Goal: Book appointment/travel/reservation

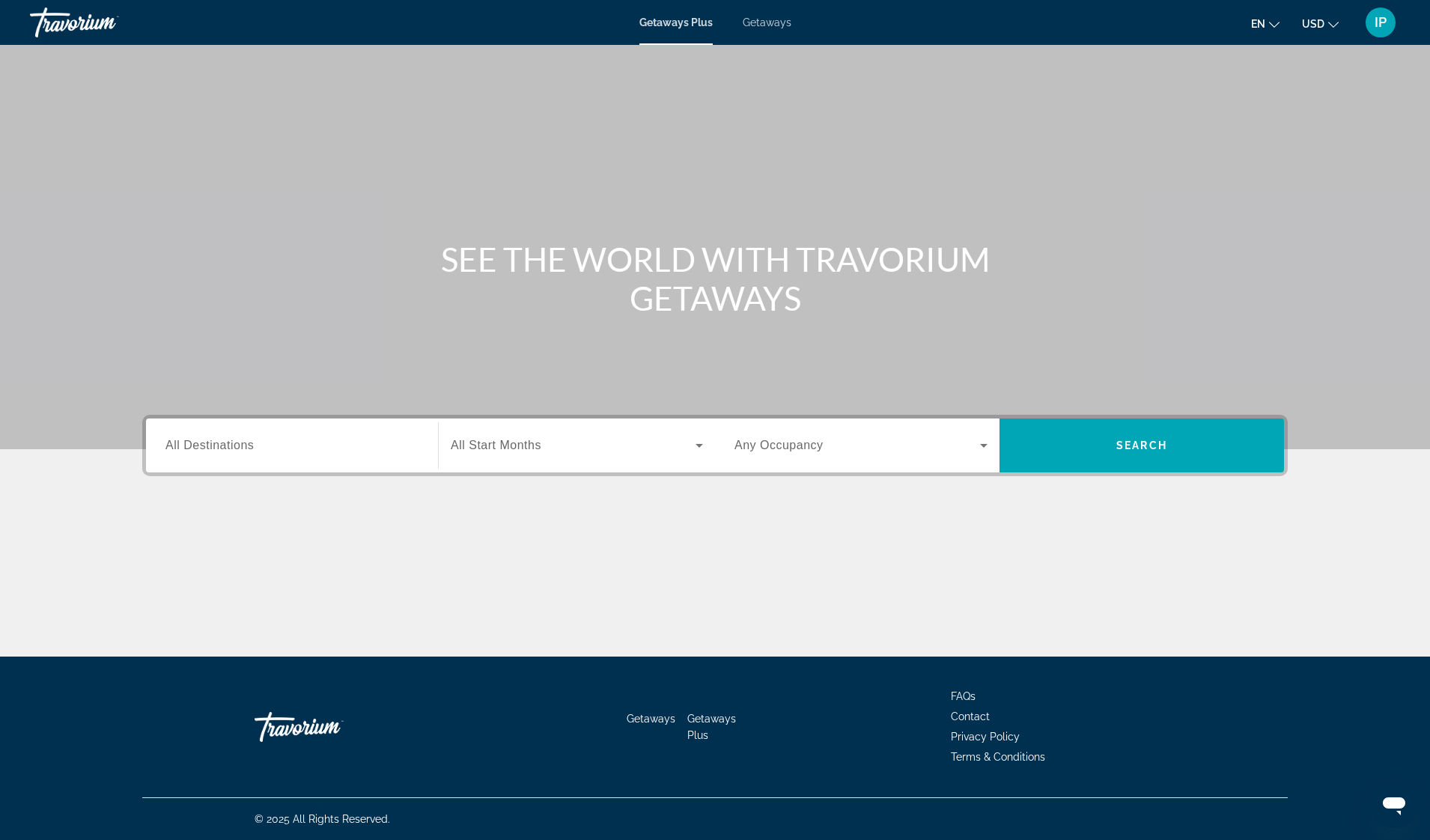
click at [251, 451] on span "All Destinations" at bounding box center [209, 445] width 88 height 13
click at [251, 452] on input "Destination All Destinations" at bounding box center [292, 446] width 253 height 18
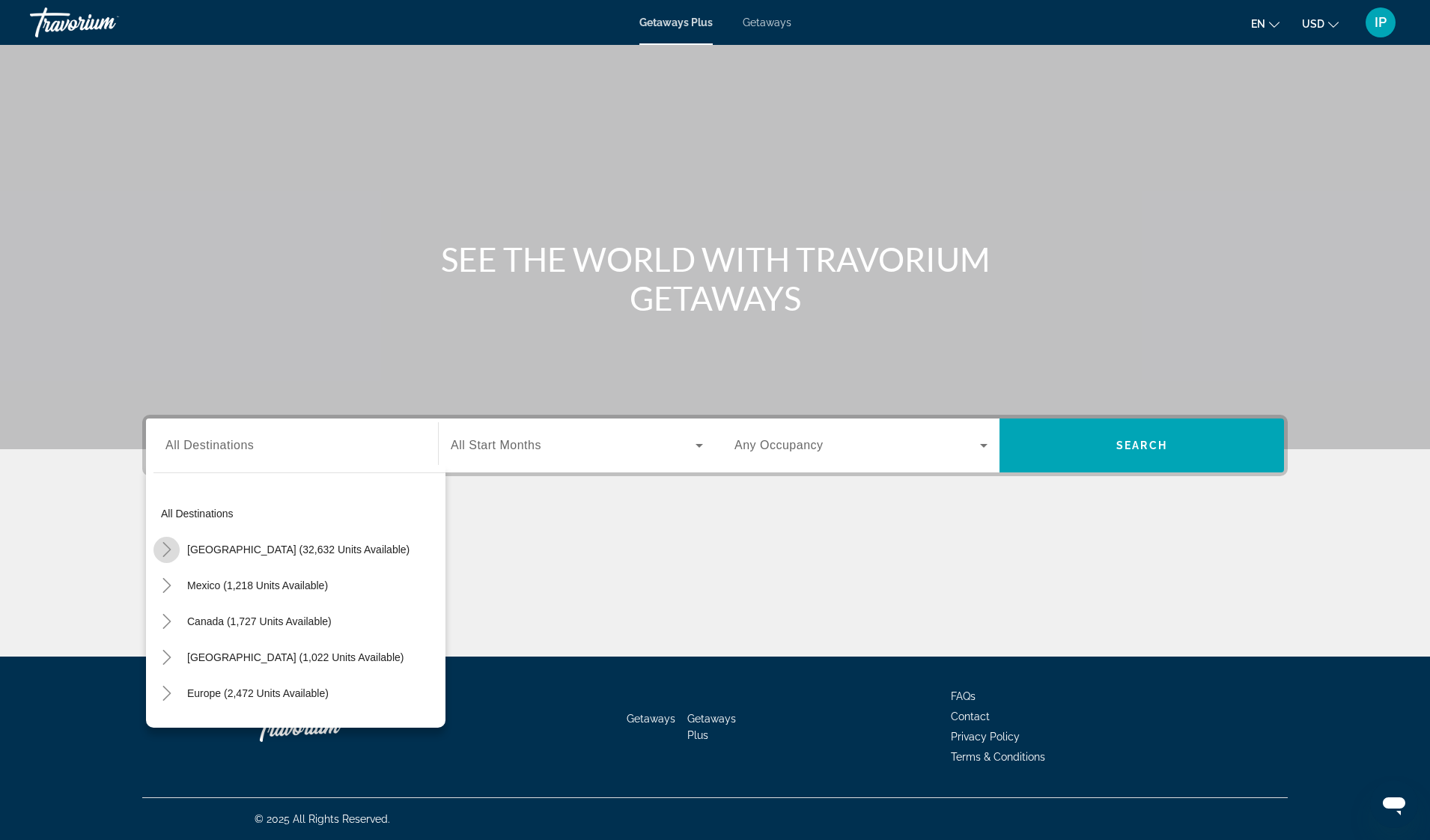
click at [168, 552] on icon "Toggle United States (32,632 units available)" at bounding box center [166, 549] width 15 height 14
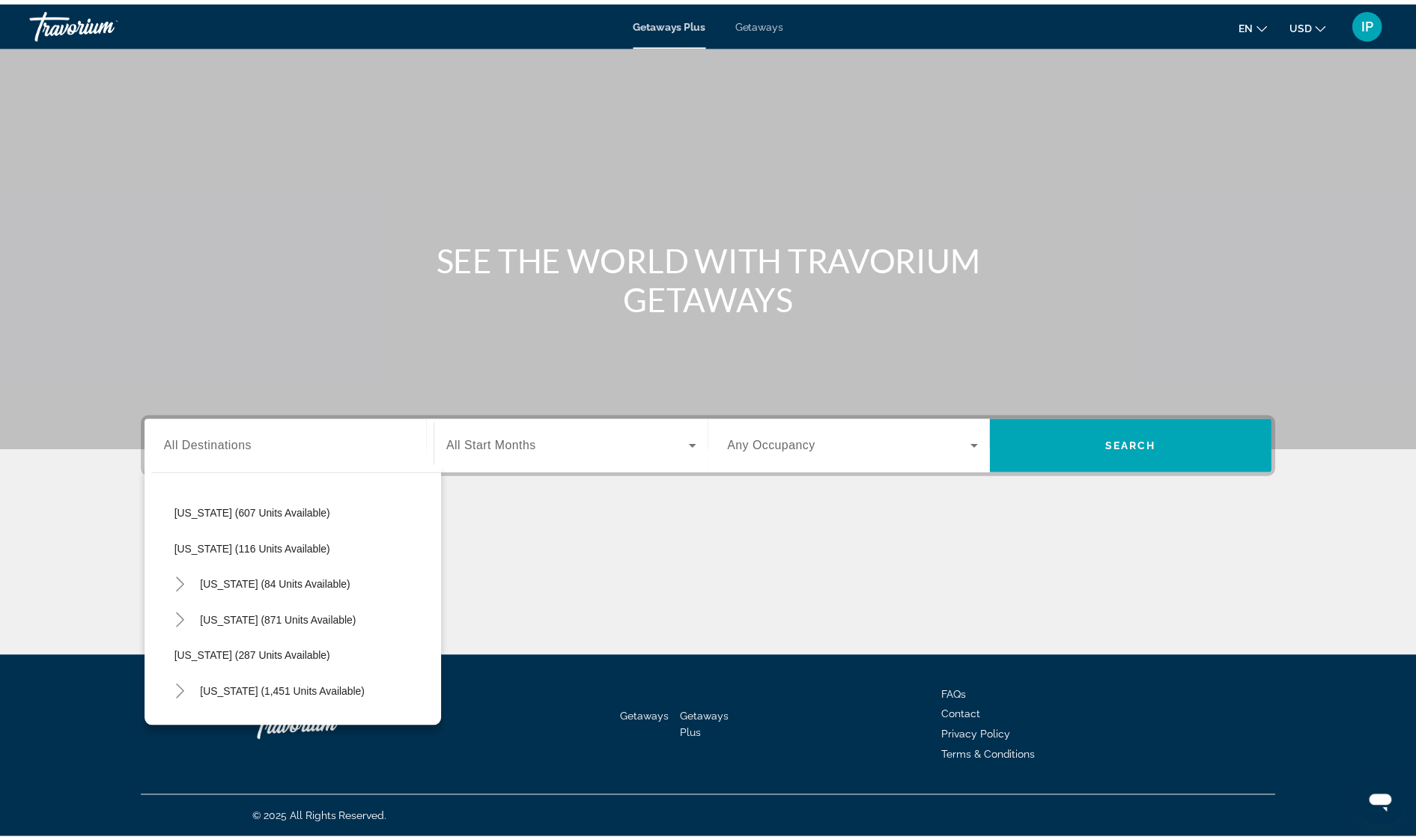
scroll to position [936, 0]
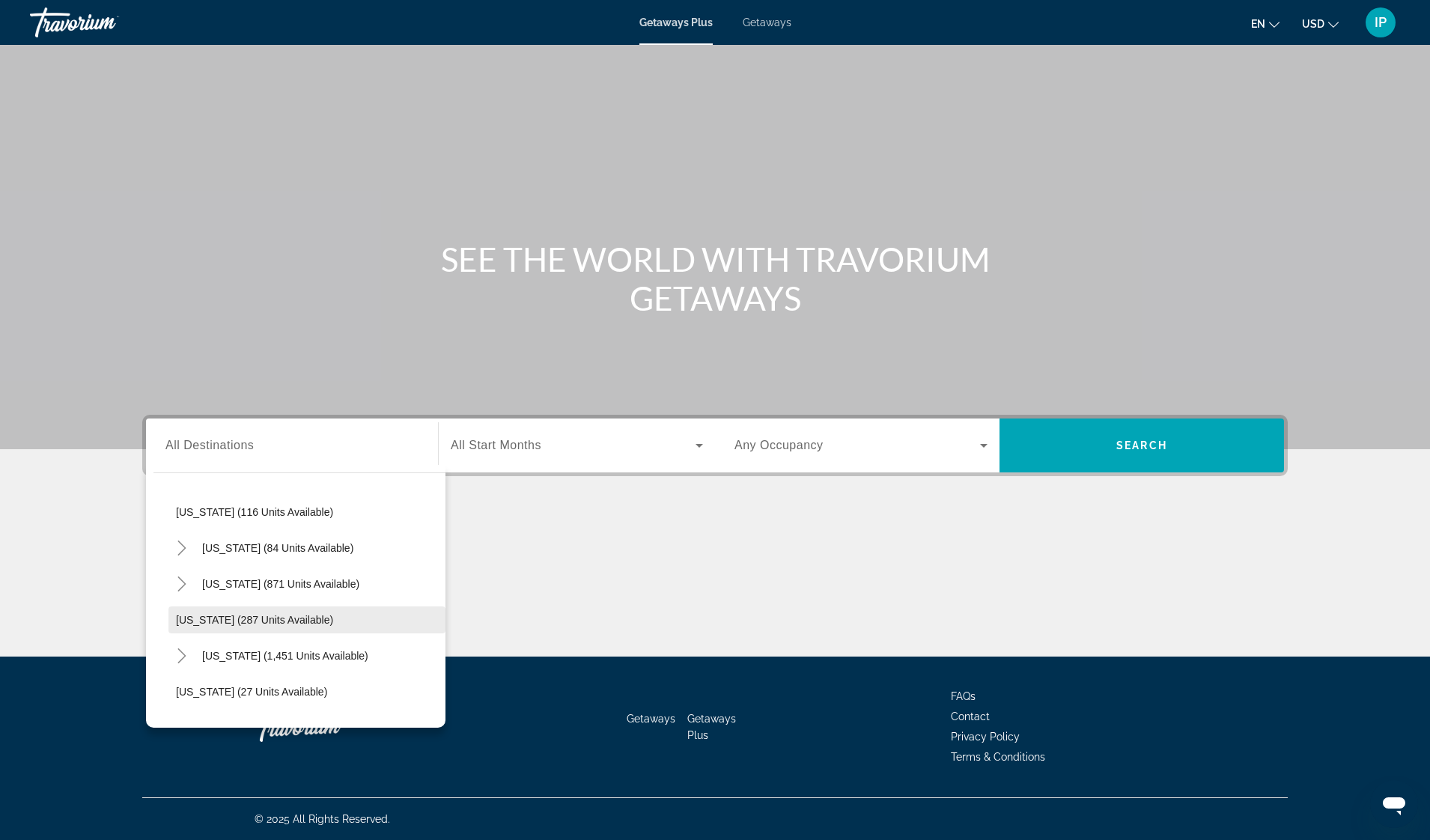
click at [195, 624] on span "[US_STATE] (287 units available)" at bounding box center [254, 620] width 158 height 12
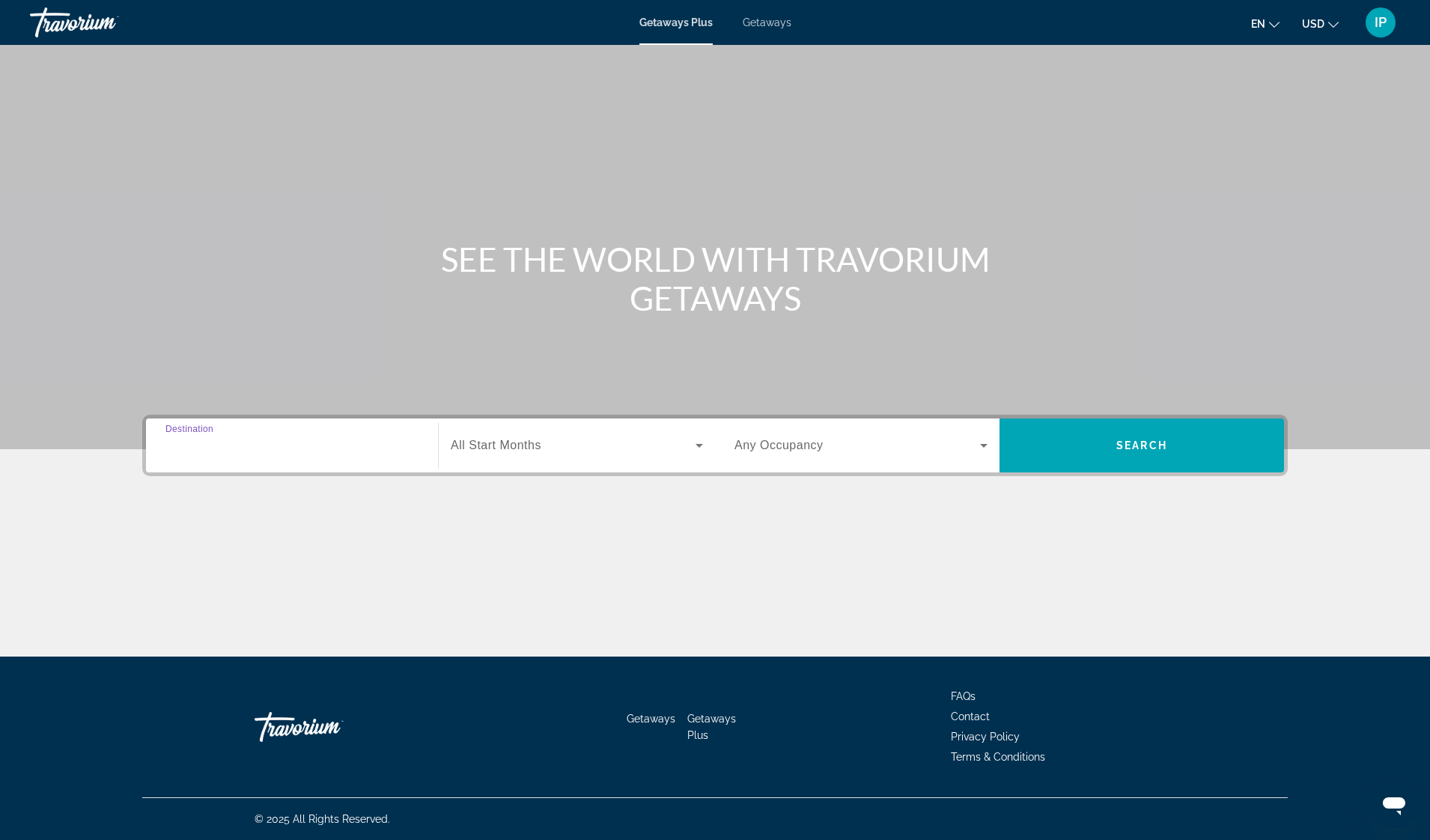
type input "**********"
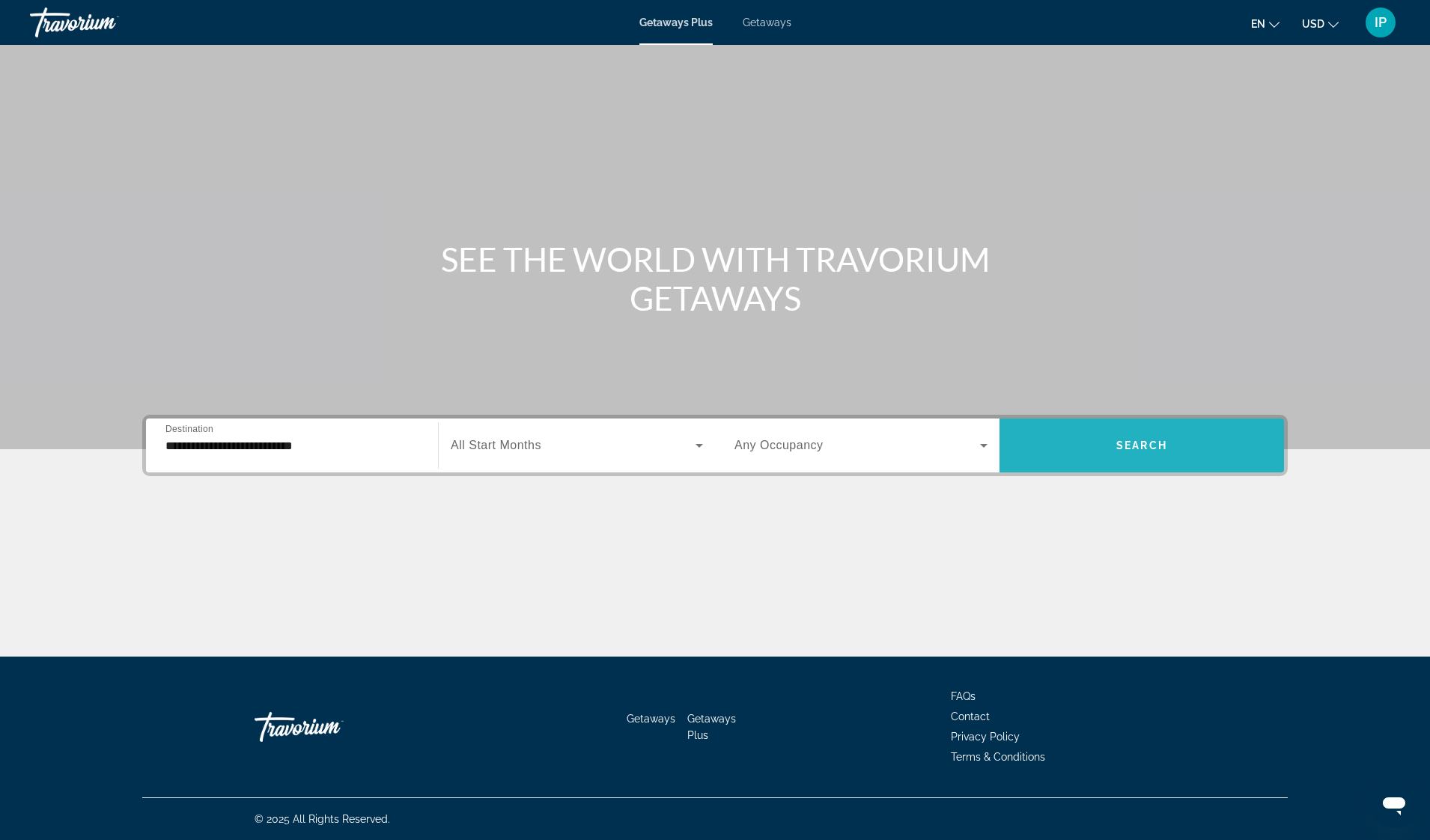
click at [1130, 440] on span "Search" at bounding box center [1142, 446] width 51 height 12
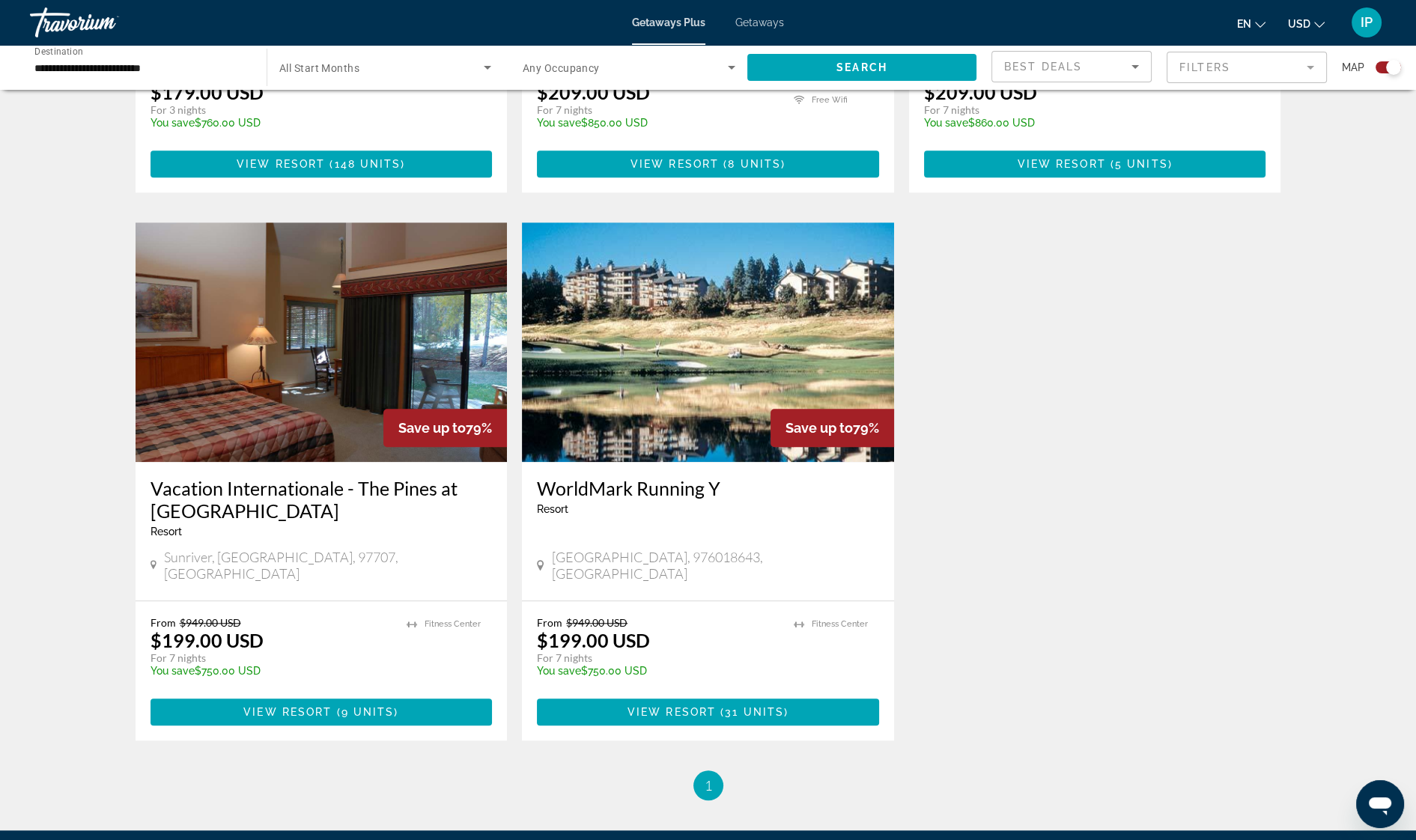
scroll to position [2046, 0]
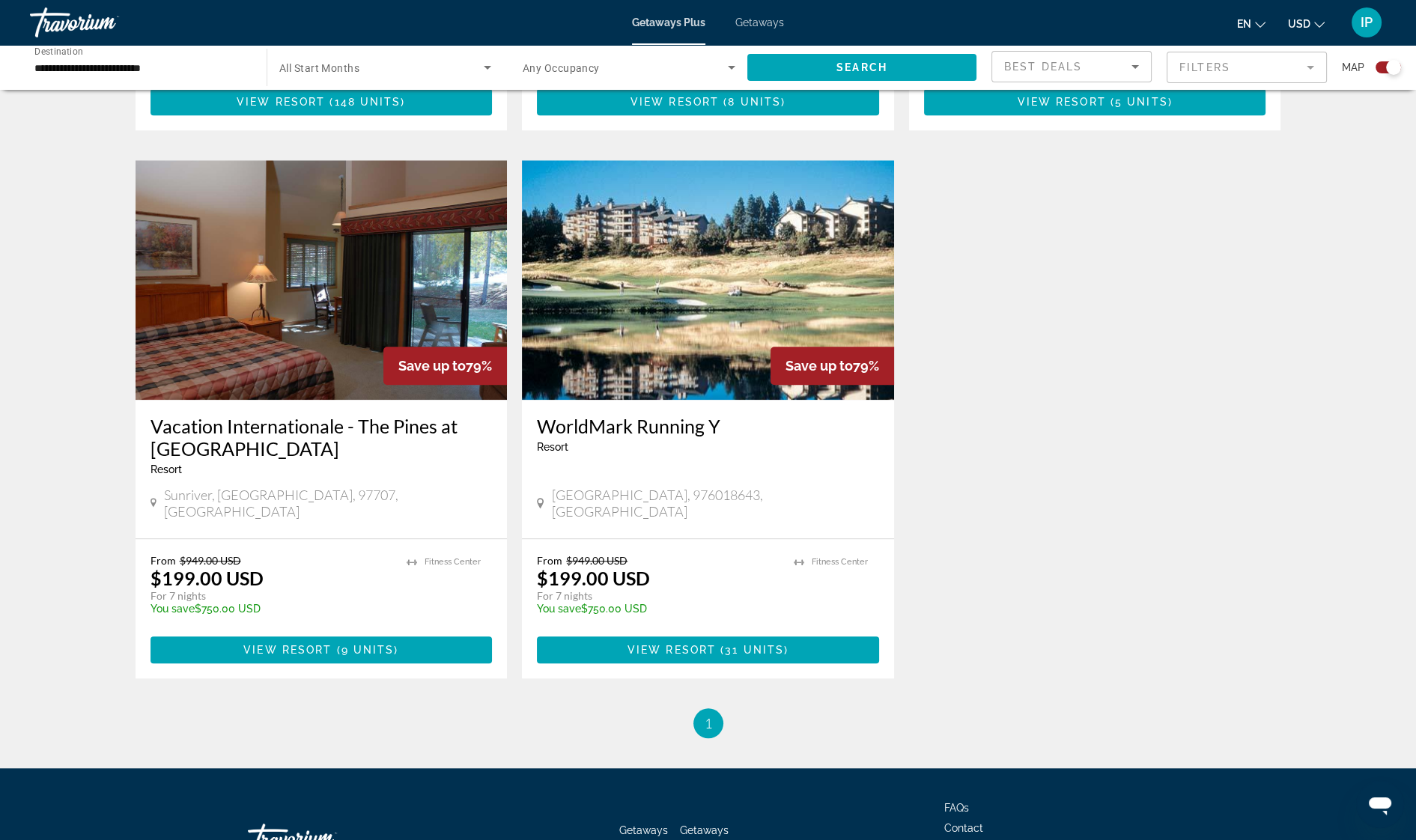
click at [766, 18] on span "Getaways" at bounding box center [760, 22] width 48 height 12
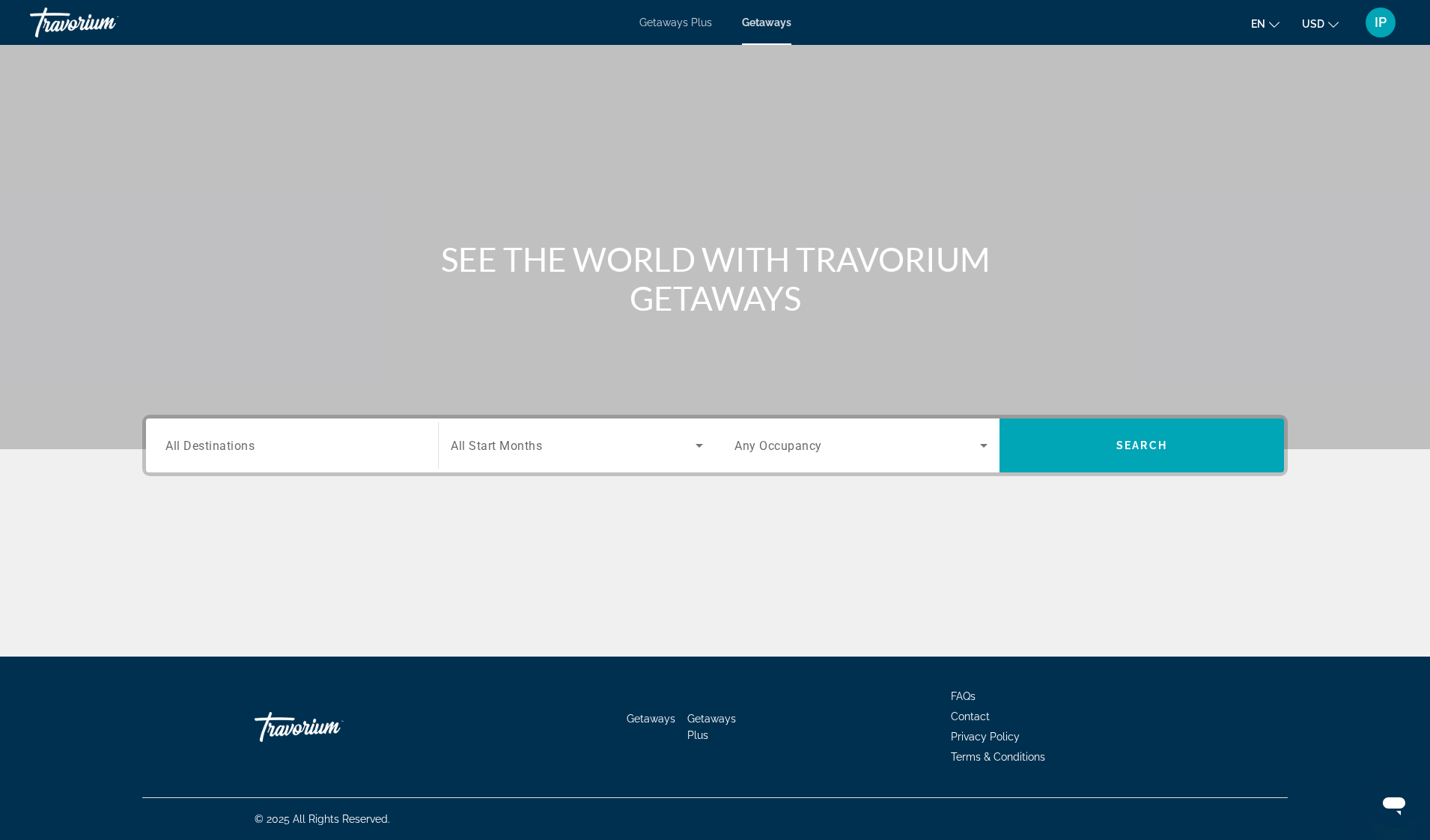
click at [190, 445] on span "All Destinations" at bounding box center [210, 445] width 89 height 14
click at [190, 445] on input "Destination All Destinations" at bounding box center [292, 446] width 253 height 18
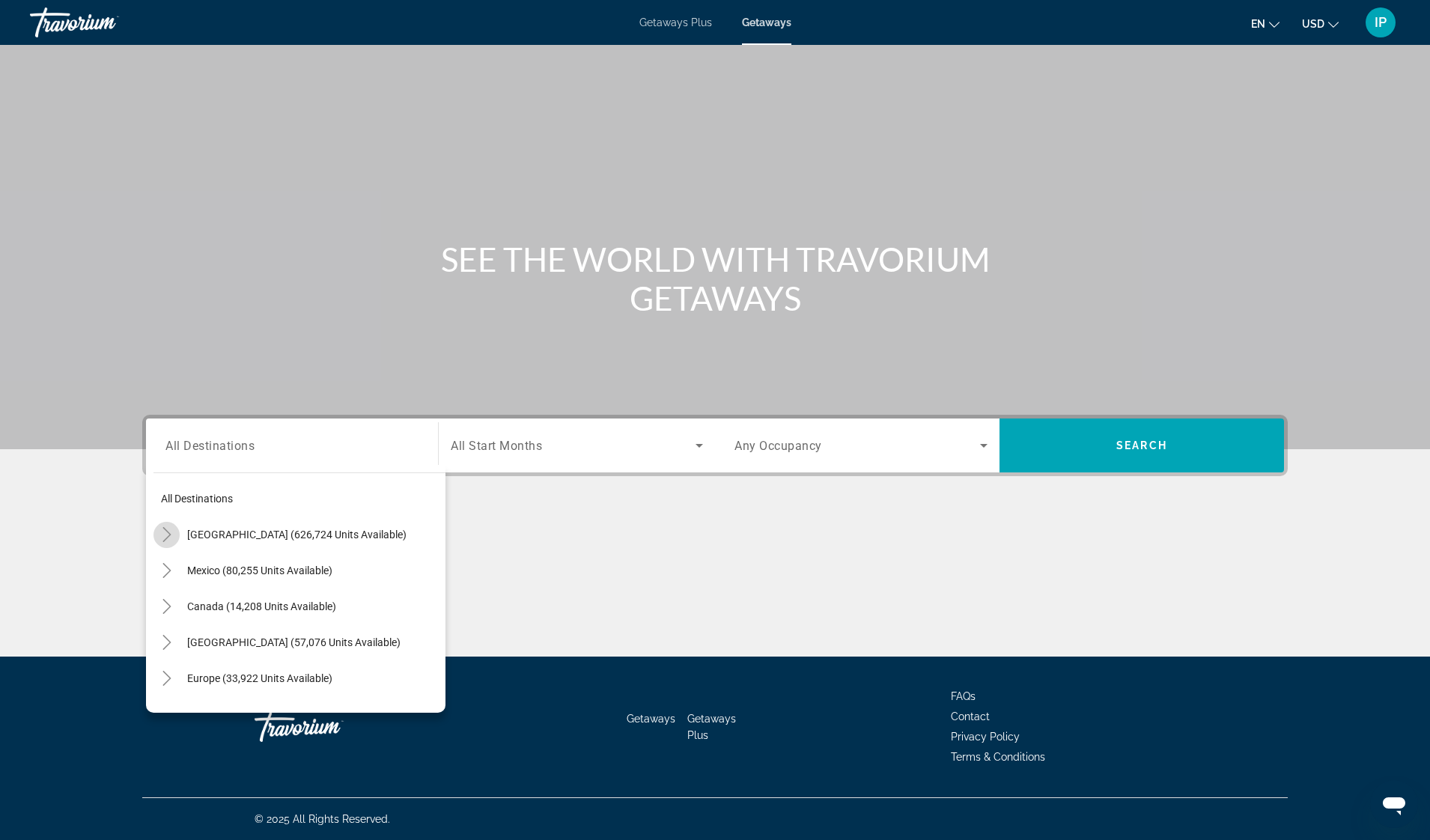
click at [168, 533] on icon "Toggle United States (626,724 units available)" at bounding box center [166, 534] width 9 height 14
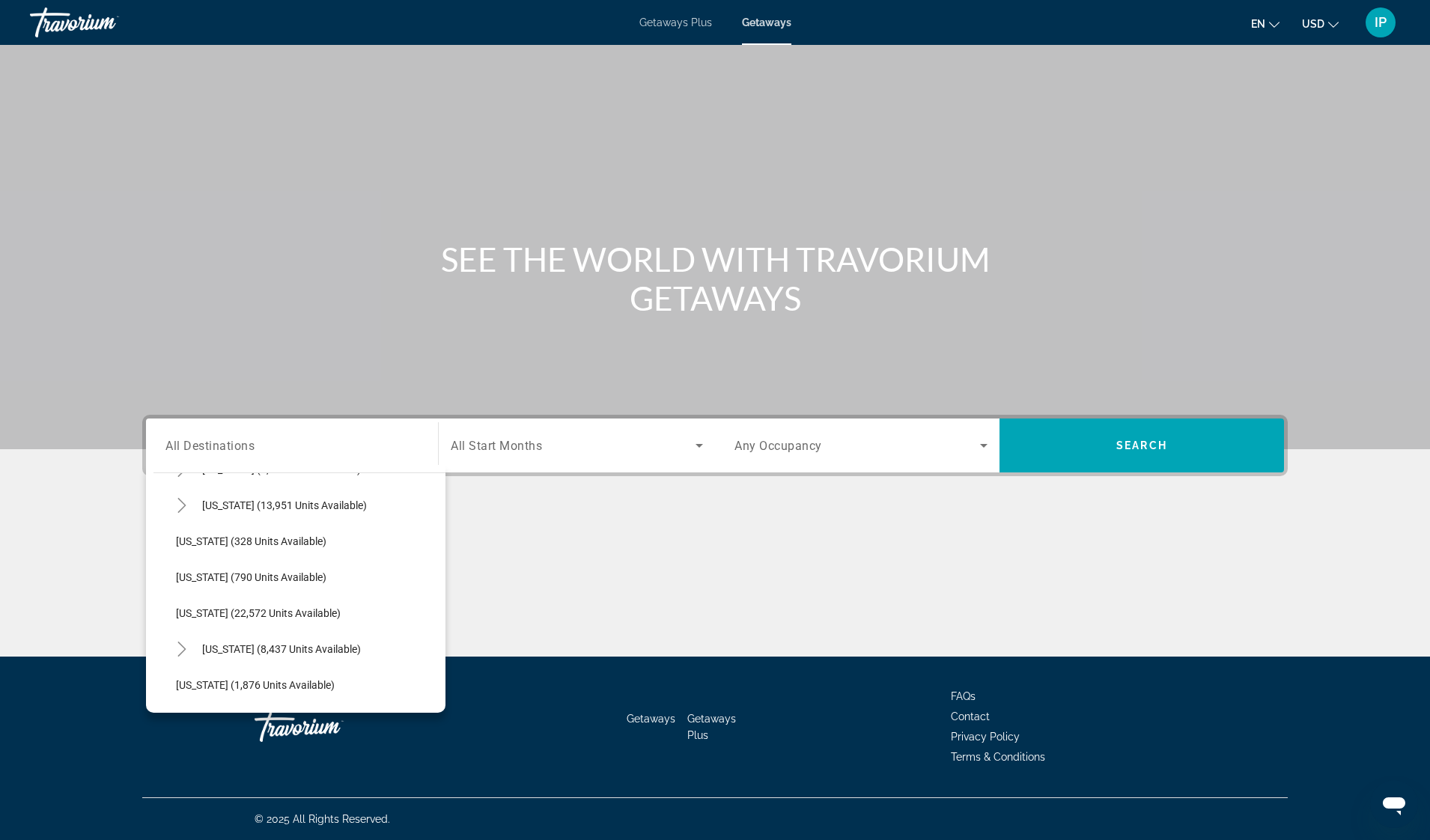
scroll to position [1073, 0]
click at [258, 610] on span "[US_STATE] (22,572 units available)" at bounding box center [258, 612] width 164 height 12
type input "**********"
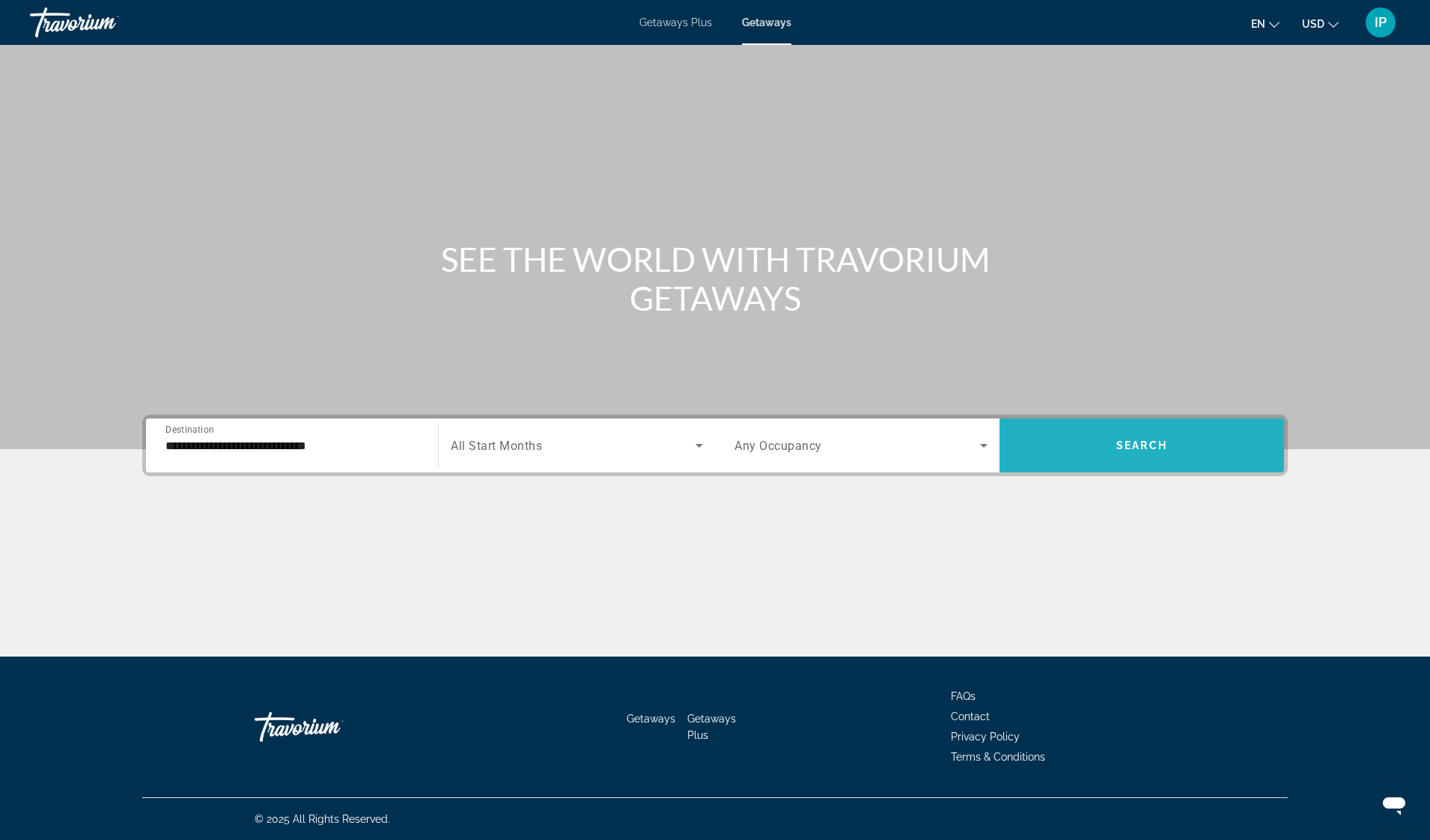
click at [1172, 436] on span "Search widget" at bounding box center [1142, 445] width 284 height 36
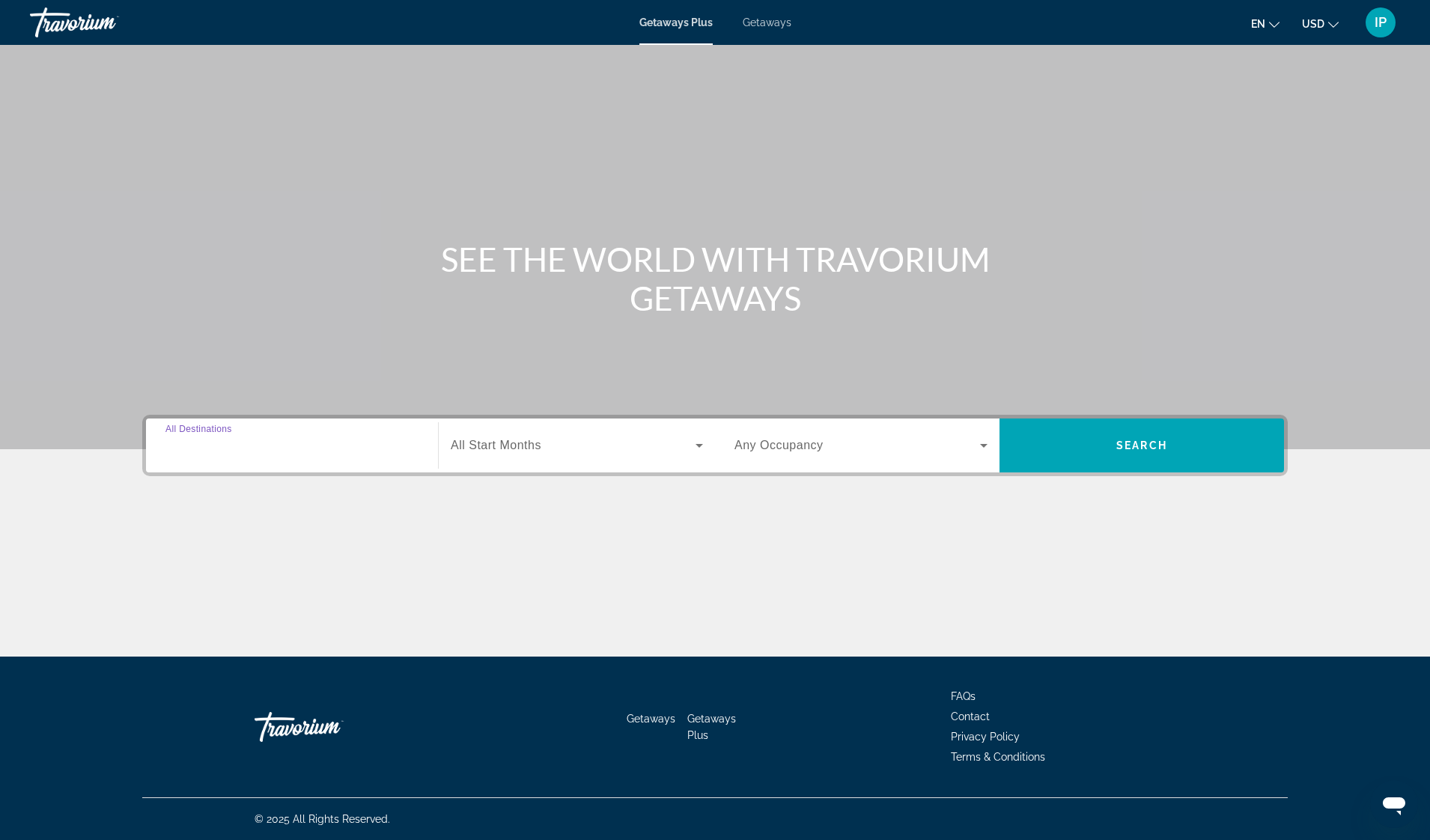
click at [254, 453] on input "Destination All Destinations" at bounding box center [292, 446] width 253 height 18
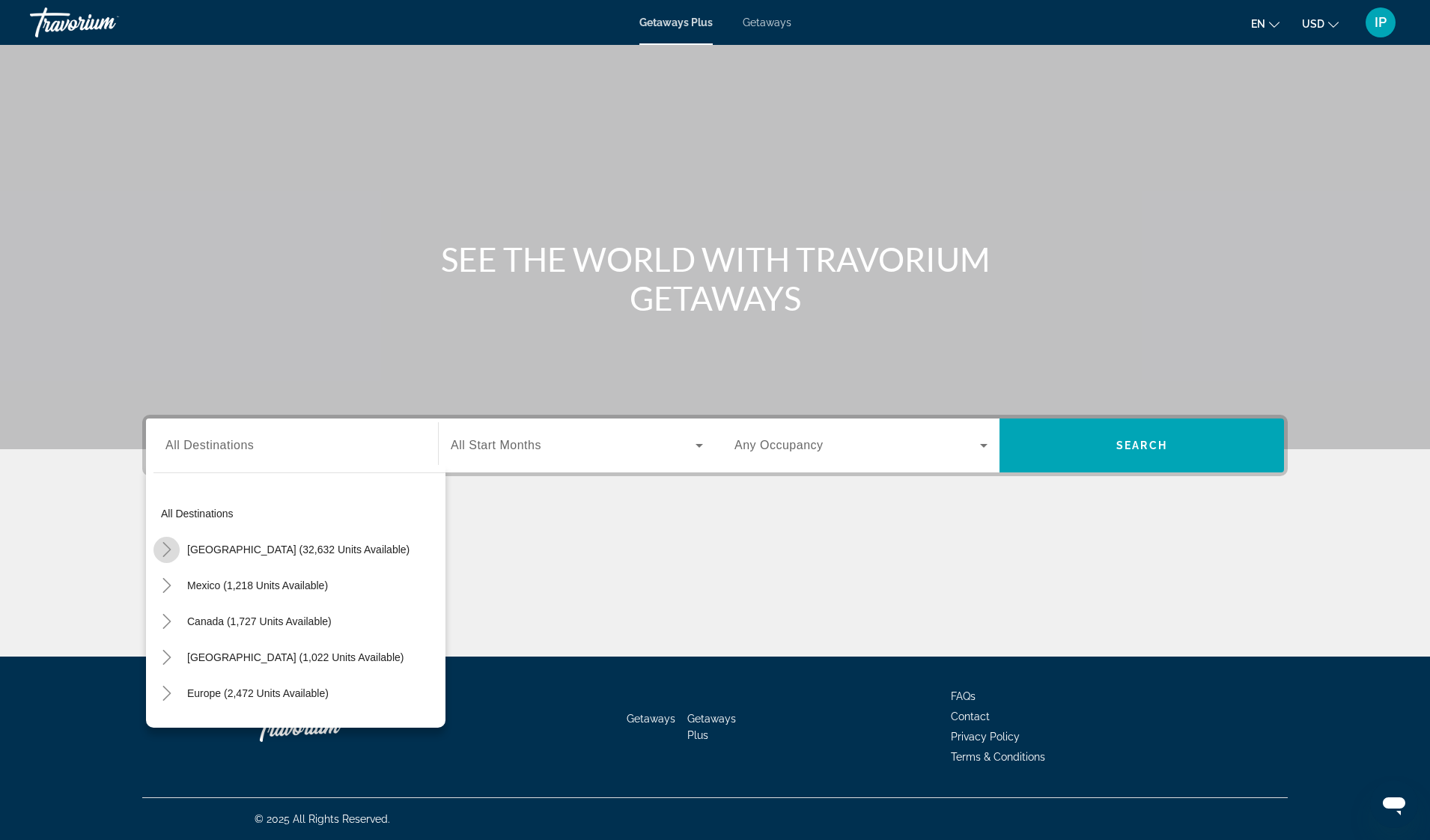
click at [168, 553] on icon "Toggle United States (32,632 units available)" at bounding box center [166, 549] width 15 height 14
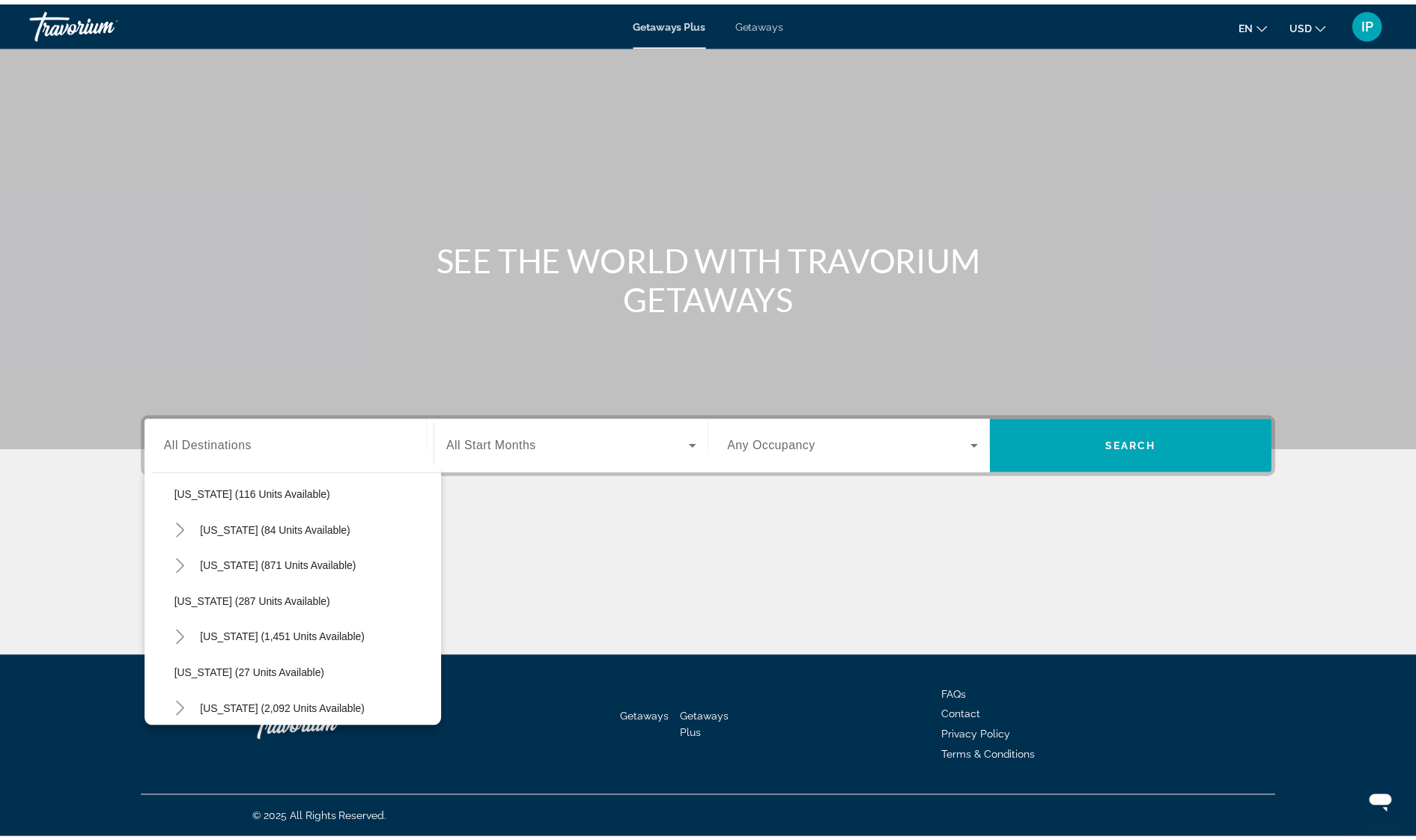
scroll to position [954, 0]
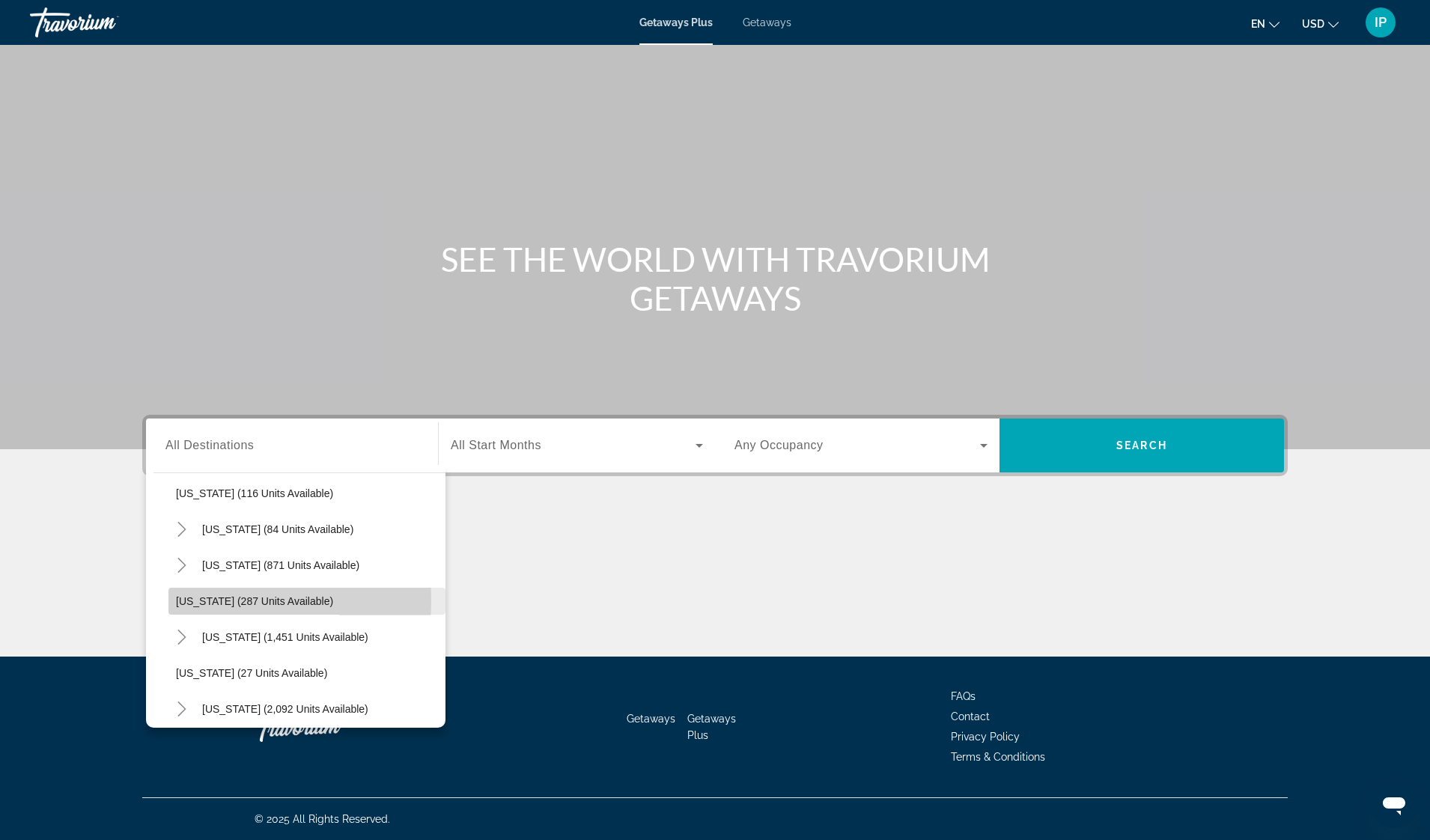
click at [194, 599] on span "[US_STATE] (287 units available)" at bounding box center [254, 601] width 158 height 12
type input "**********"
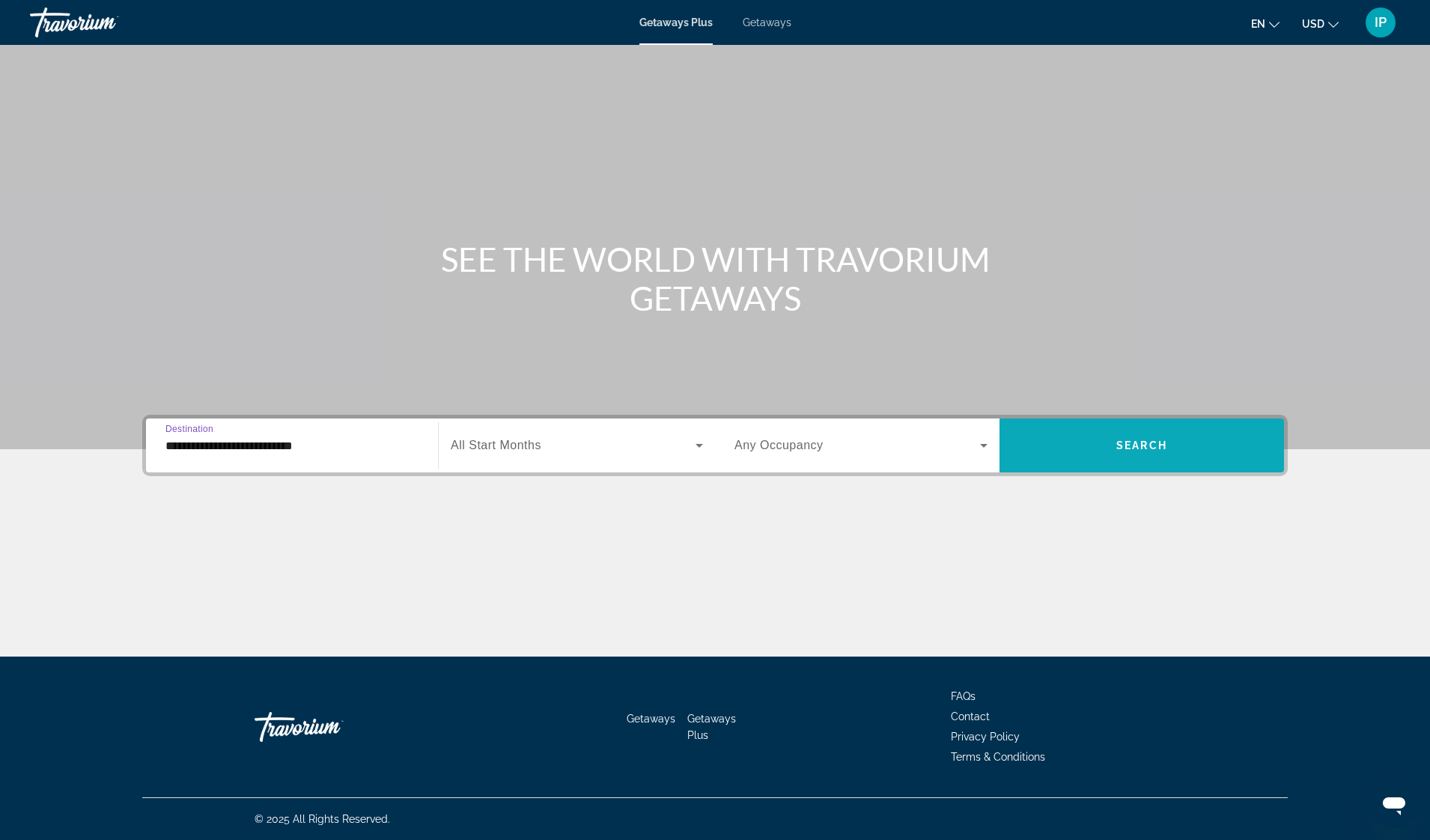
click at [1176, 436] on span "Search widget" at bounding box center [1142, 445] width 284 height 36
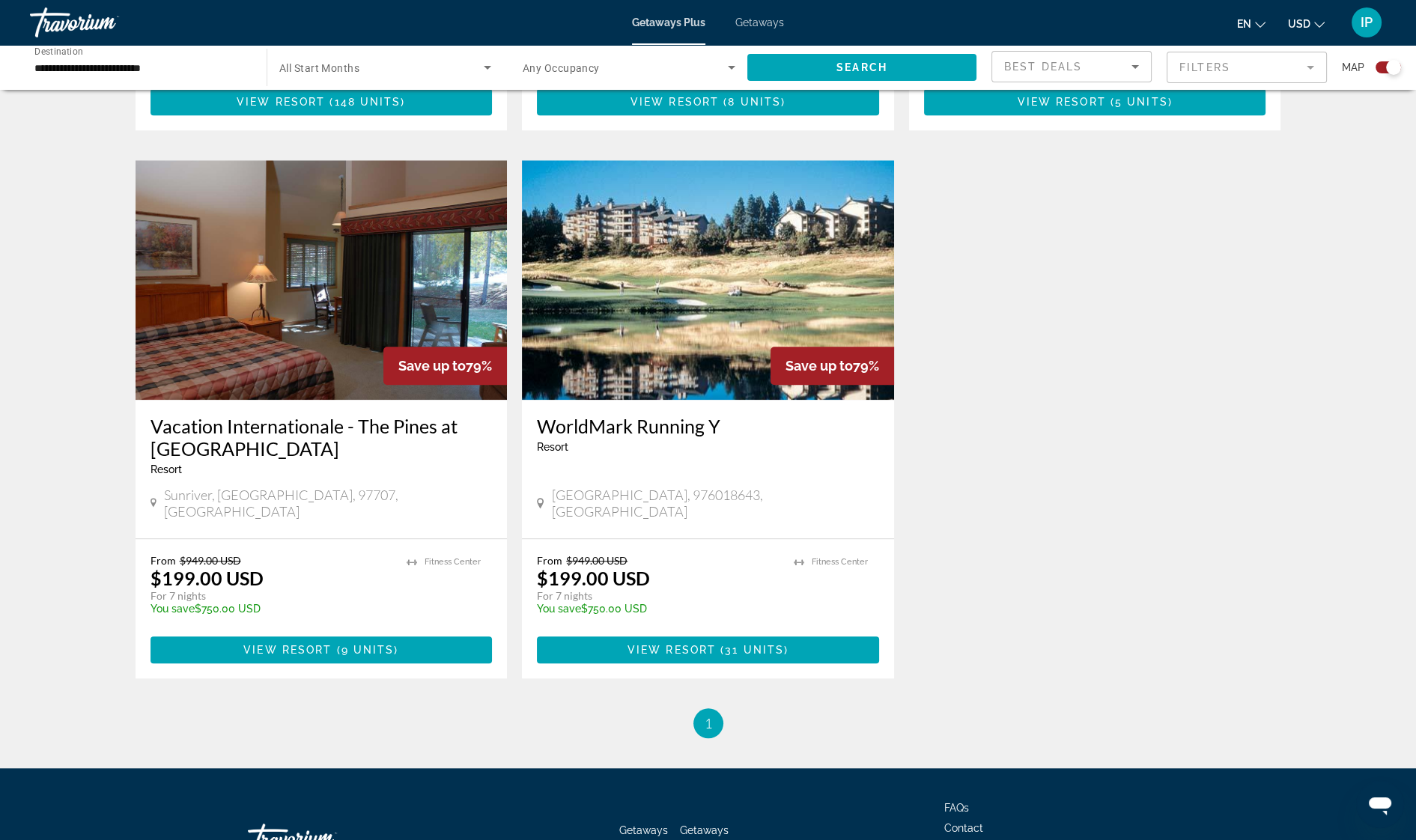
scroll to position [2090, 0]
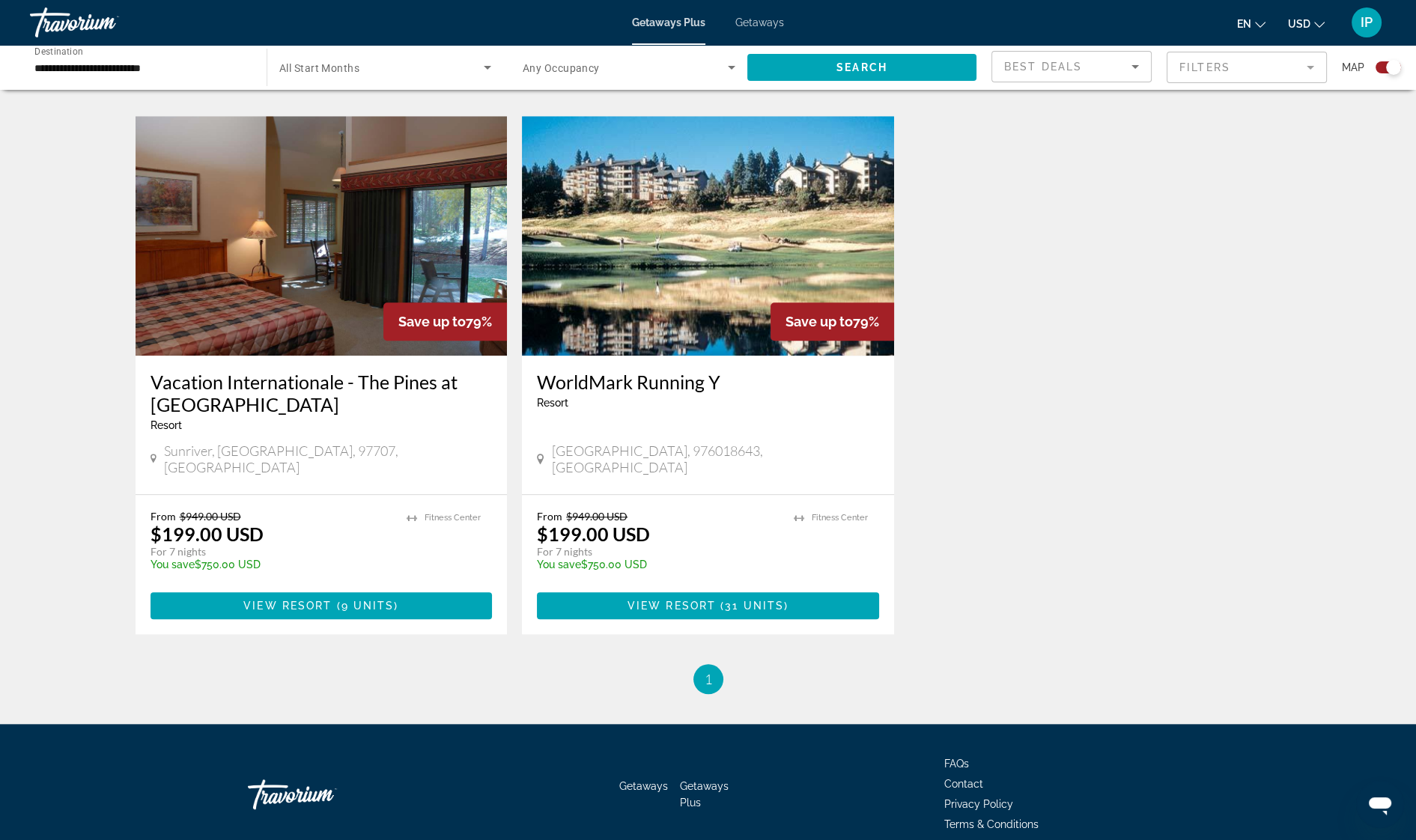
click at [764, 22] on span "Getaways" at bounding box center [760, 22] width 48 height 12
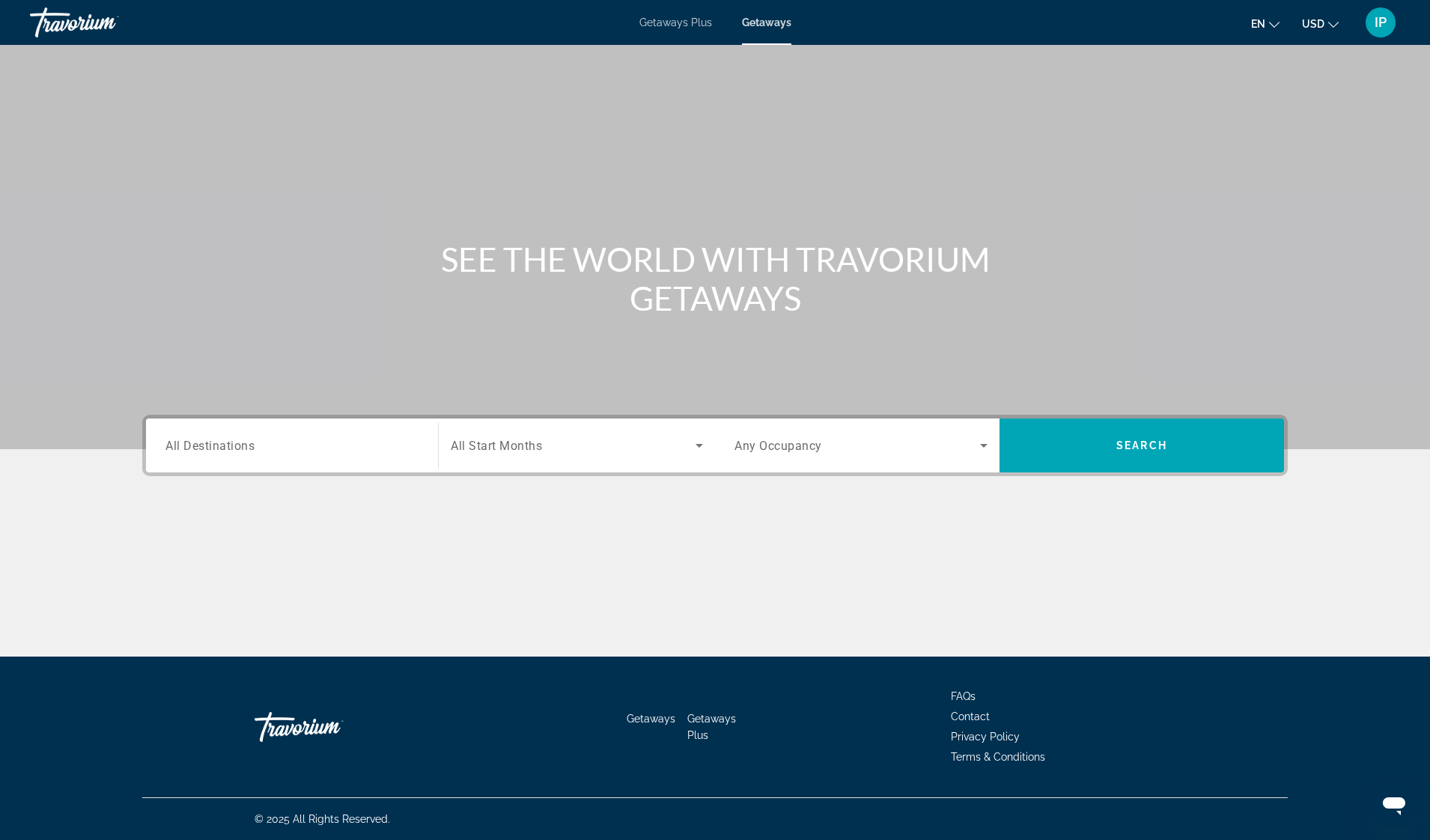
click at [229, 448] on span "All Destinations" at bounding box center [210, 445] width 89 height 14
click at [229, 448] on input "Destination All Destinations" at bounding box center [292, 446] width 253 height 18
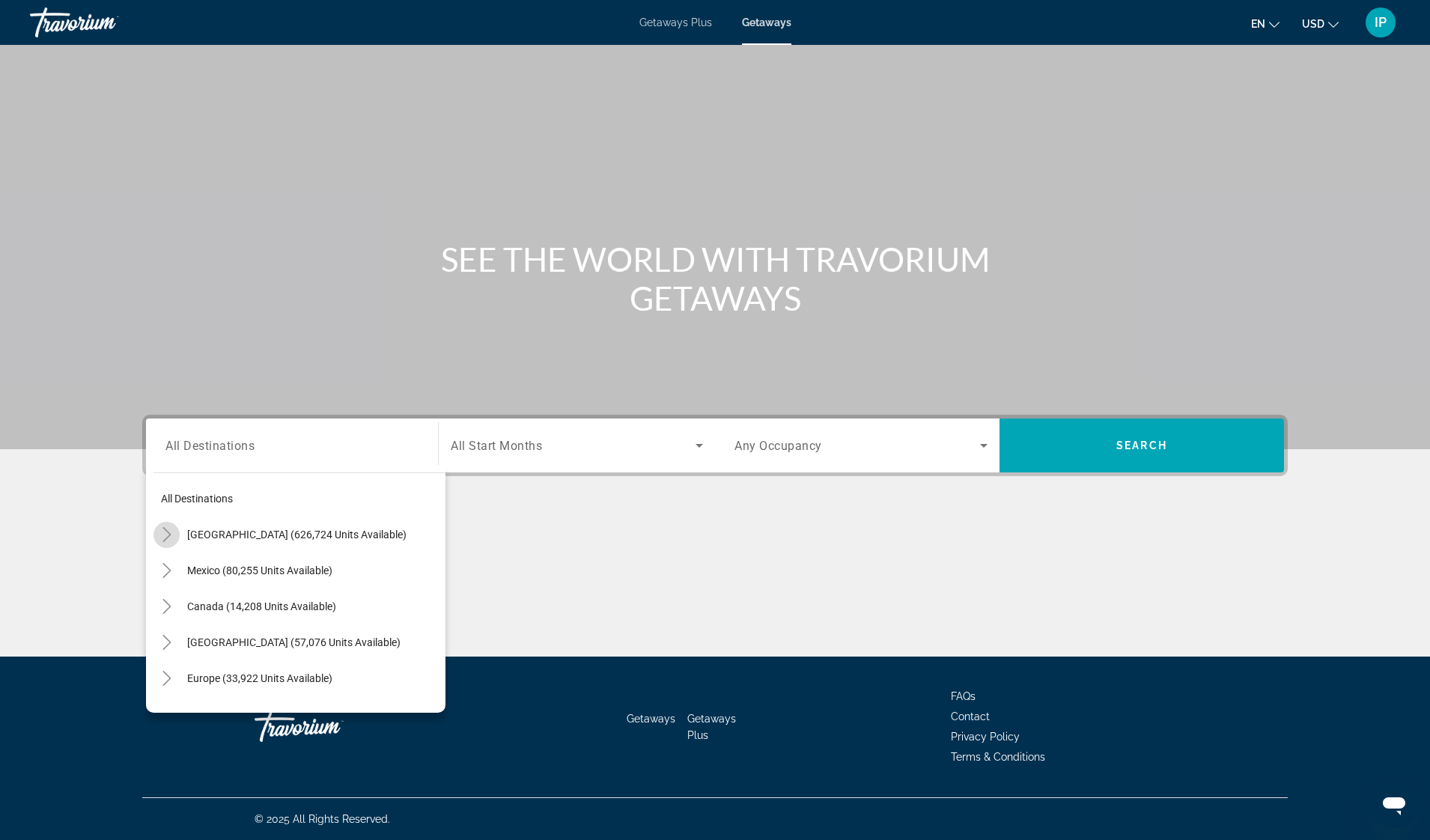
click at [169, 532] on icon "Toggle United States (626,724 units available)" at bounding box center [166, 534] width 15 height 14
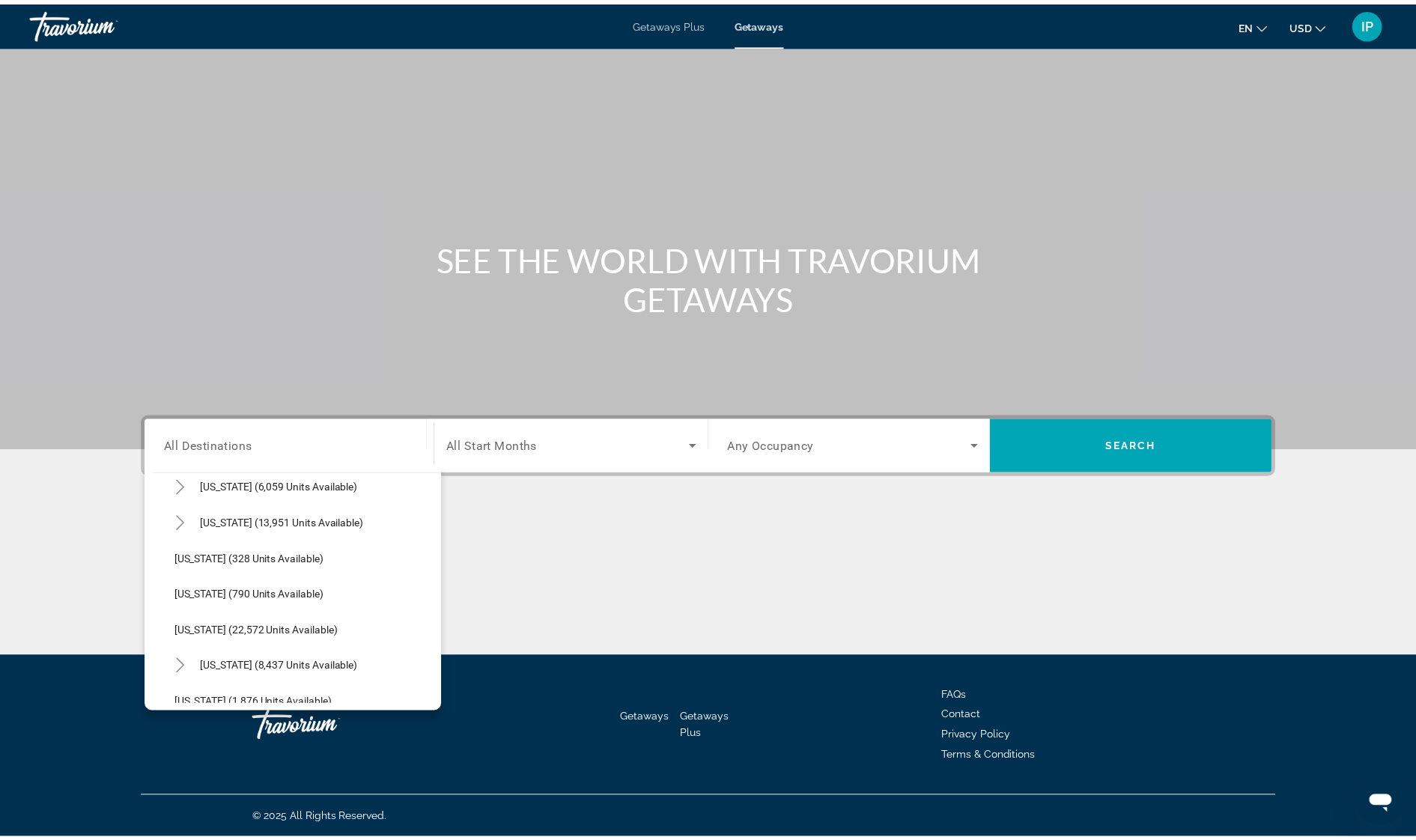
scroll to position [1072, 0]
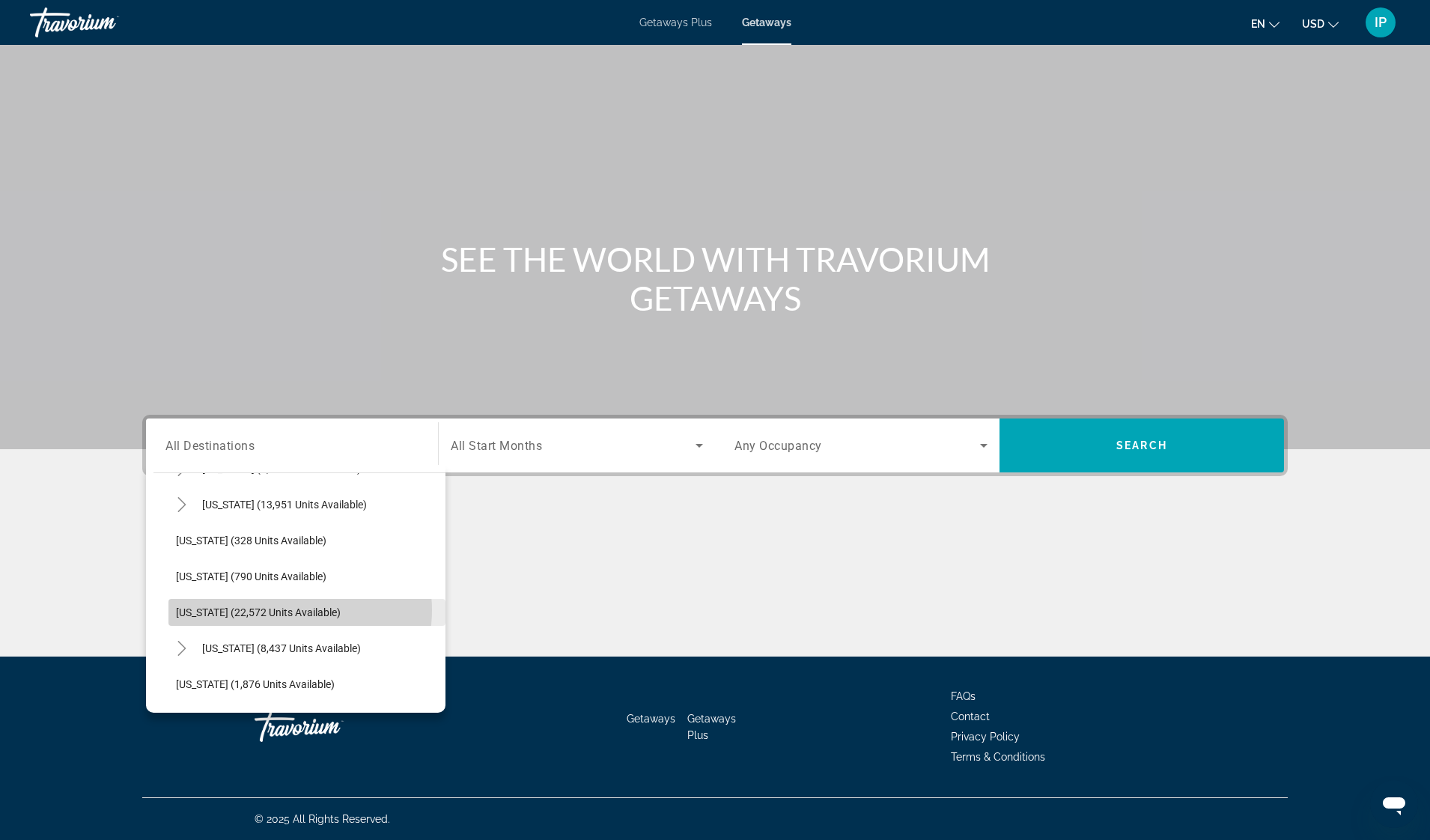
click at [290, 609] on span "[US_STATE] (22,572 units available)" at bounding box center [258, 612] width 164 height 12
type input "**********"
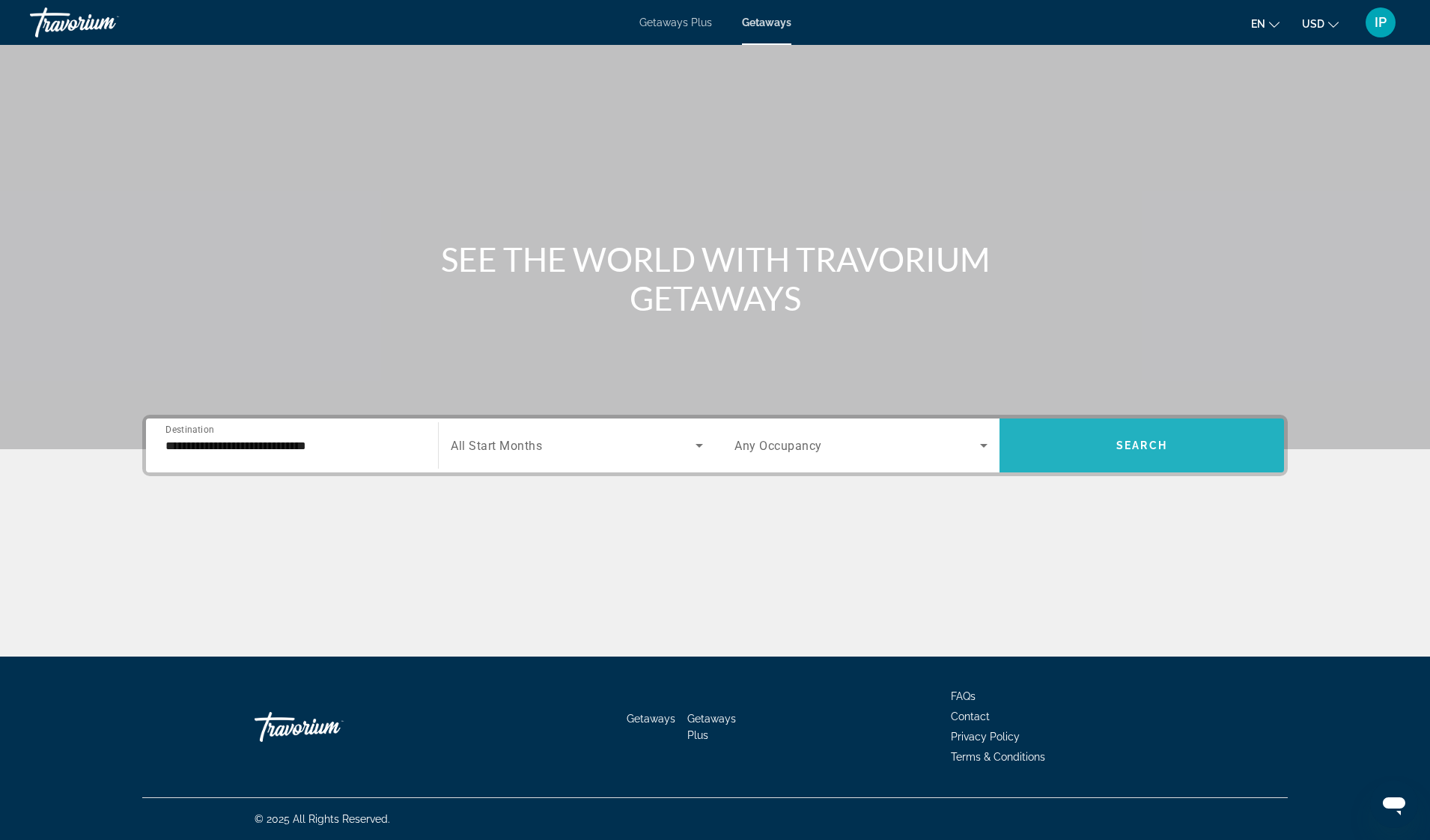
click at [1144, 443] on span "Search" at bounding box center [1142, 446] width 51 height 12
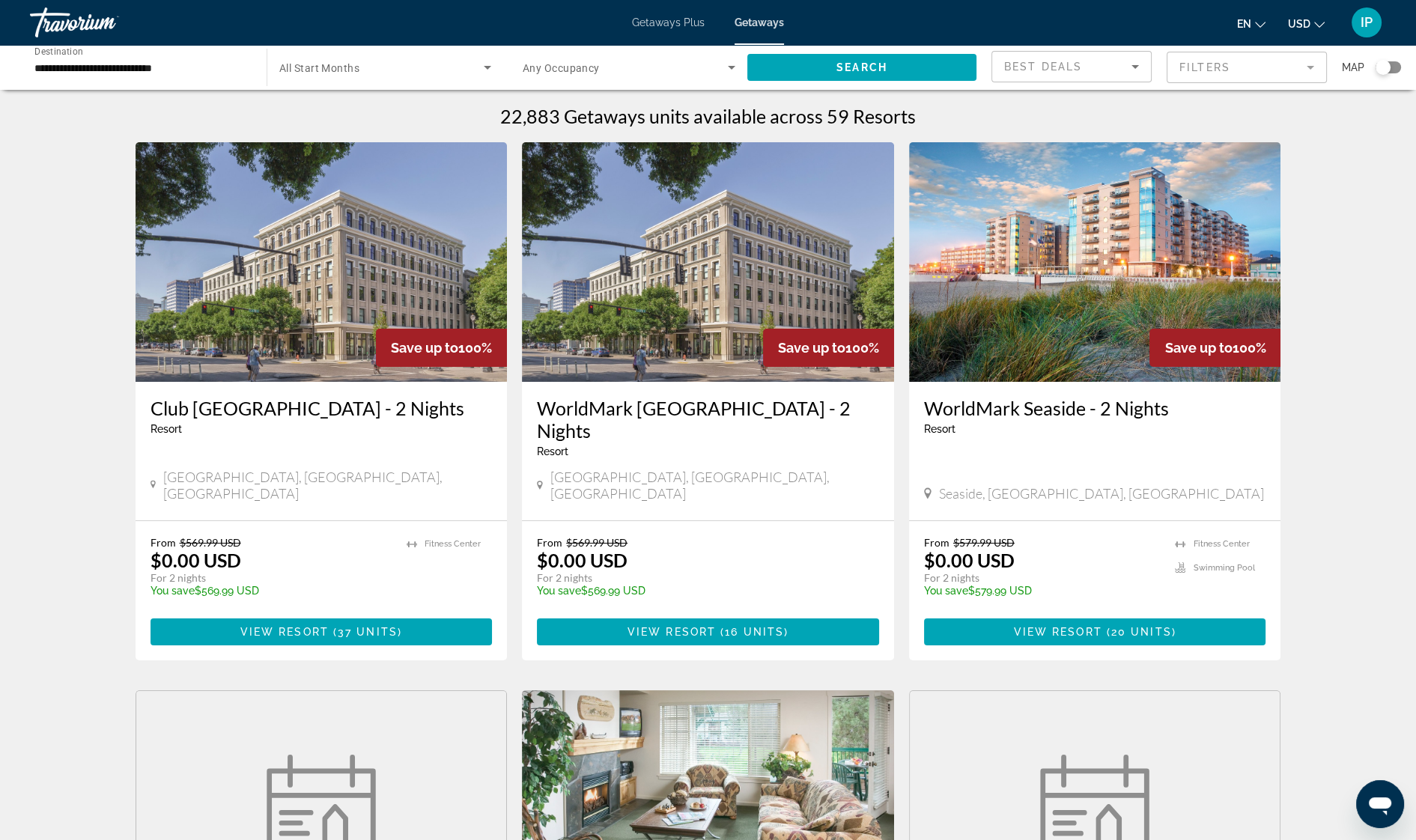
click at [1143, 443] on div "WorldMark Seaside - 2 Nights Resort - This is an adults only resort" at bounding box center [1095, 420] width 342 height 49
click at [1080, 625] on span "View Resort" at bounding box center [1057, 631] width 88 height 12
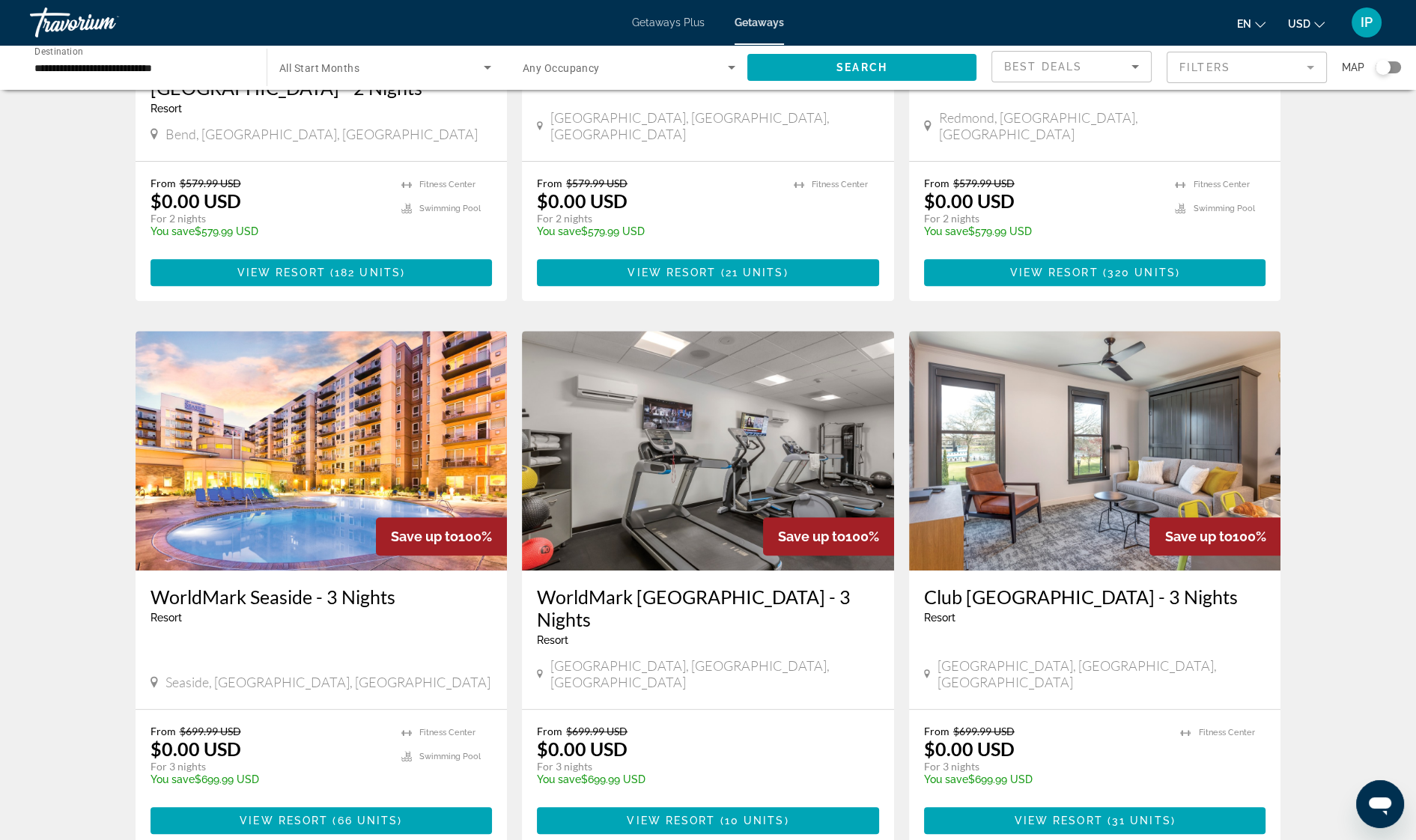
scroll to position [948, 0]
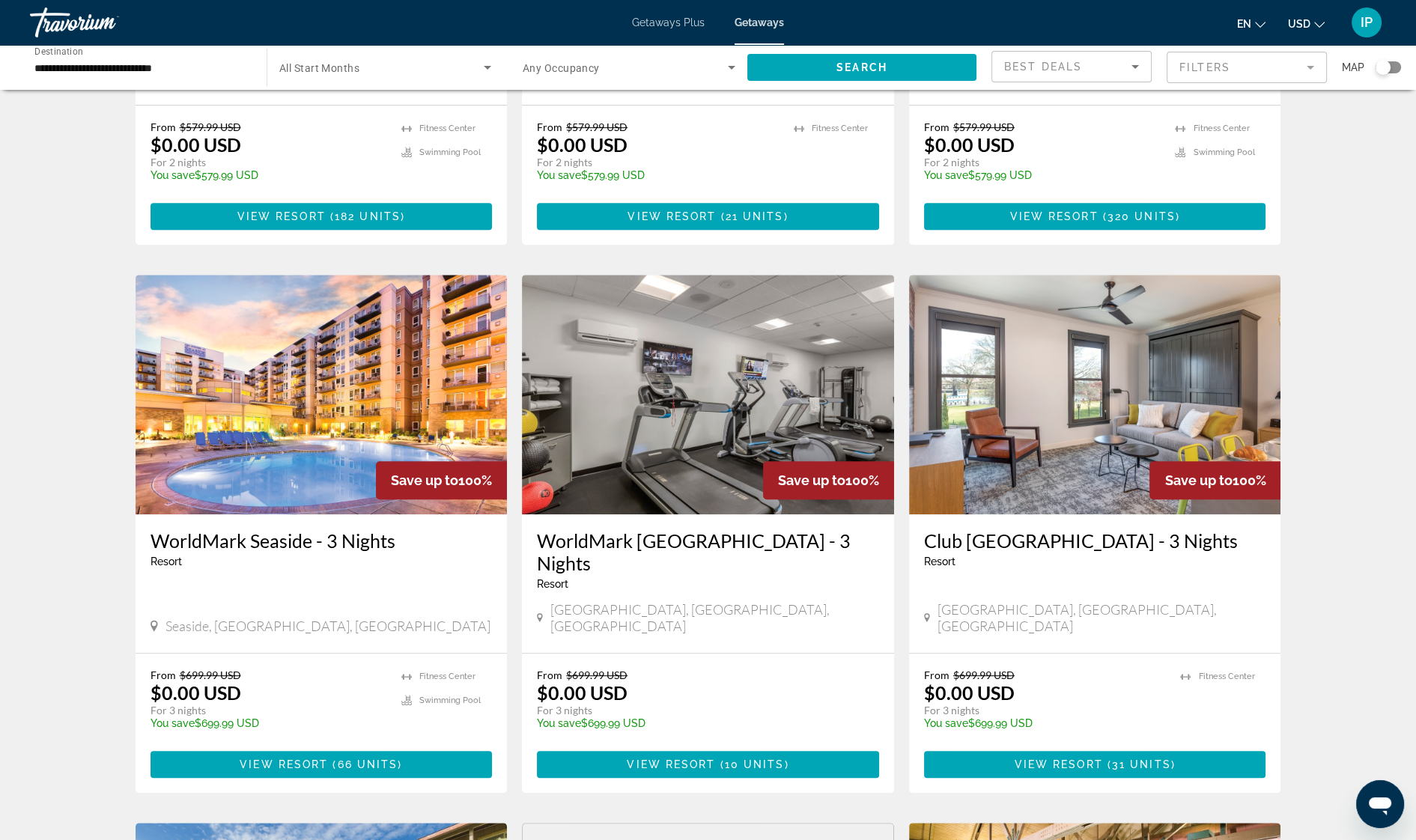
click at [301, 404] on img "Main content" at bounding box center [321, 394] width 372 height 240
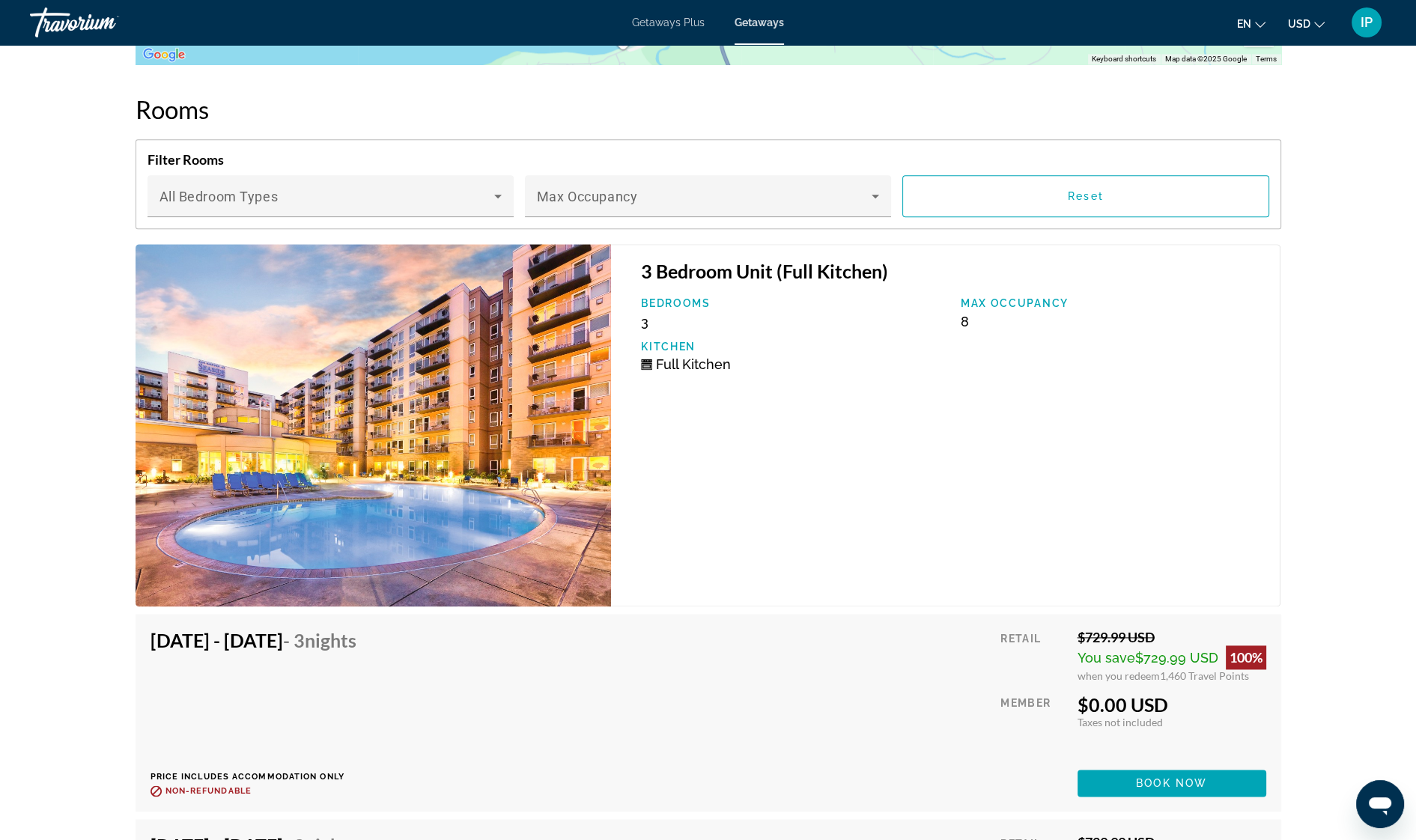
scroll to position [2882, 0]
click at [1220, 766] on span "Main content" at bounding box center [1171, 783] width 188 height 36
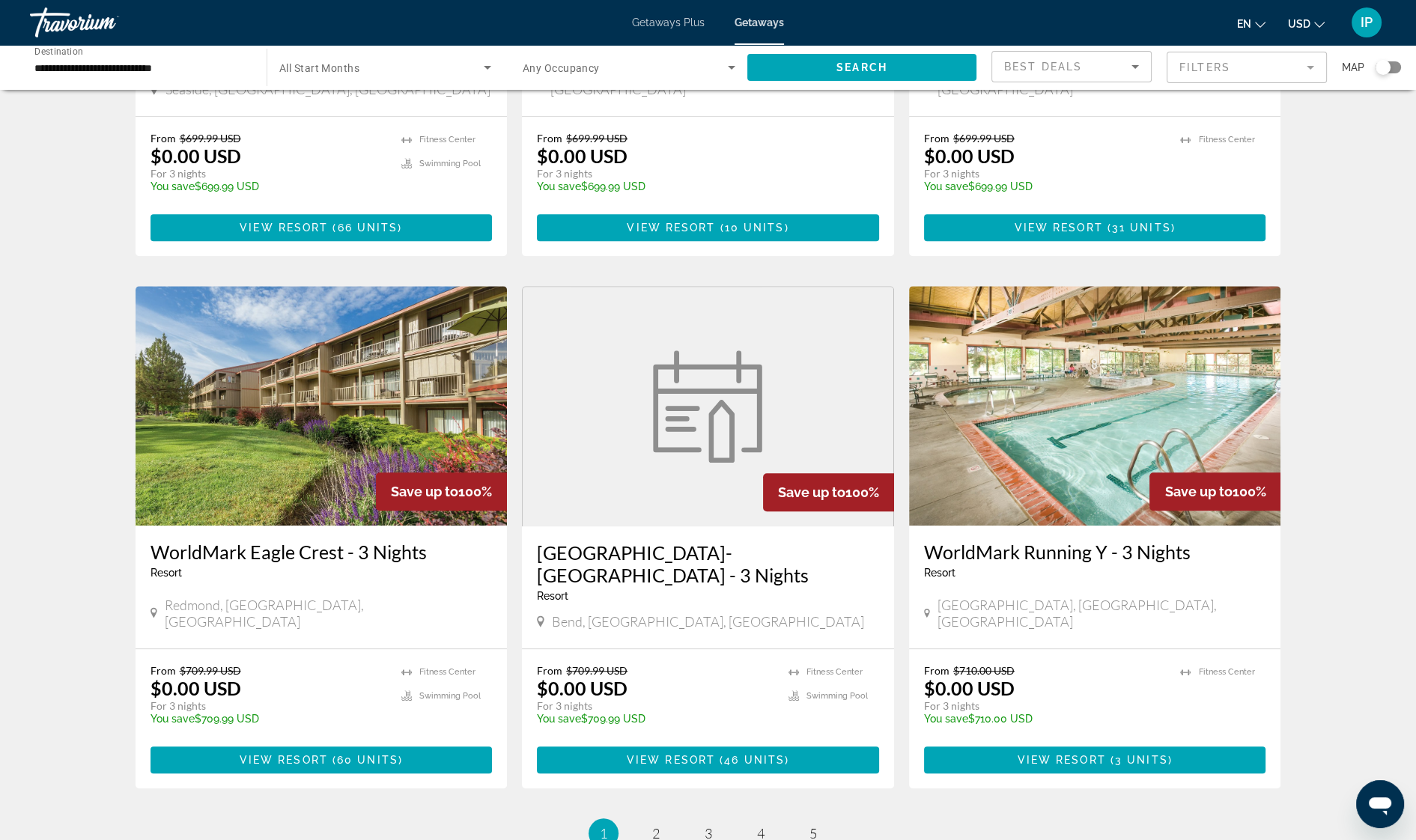
scroll to position [1541, 0]
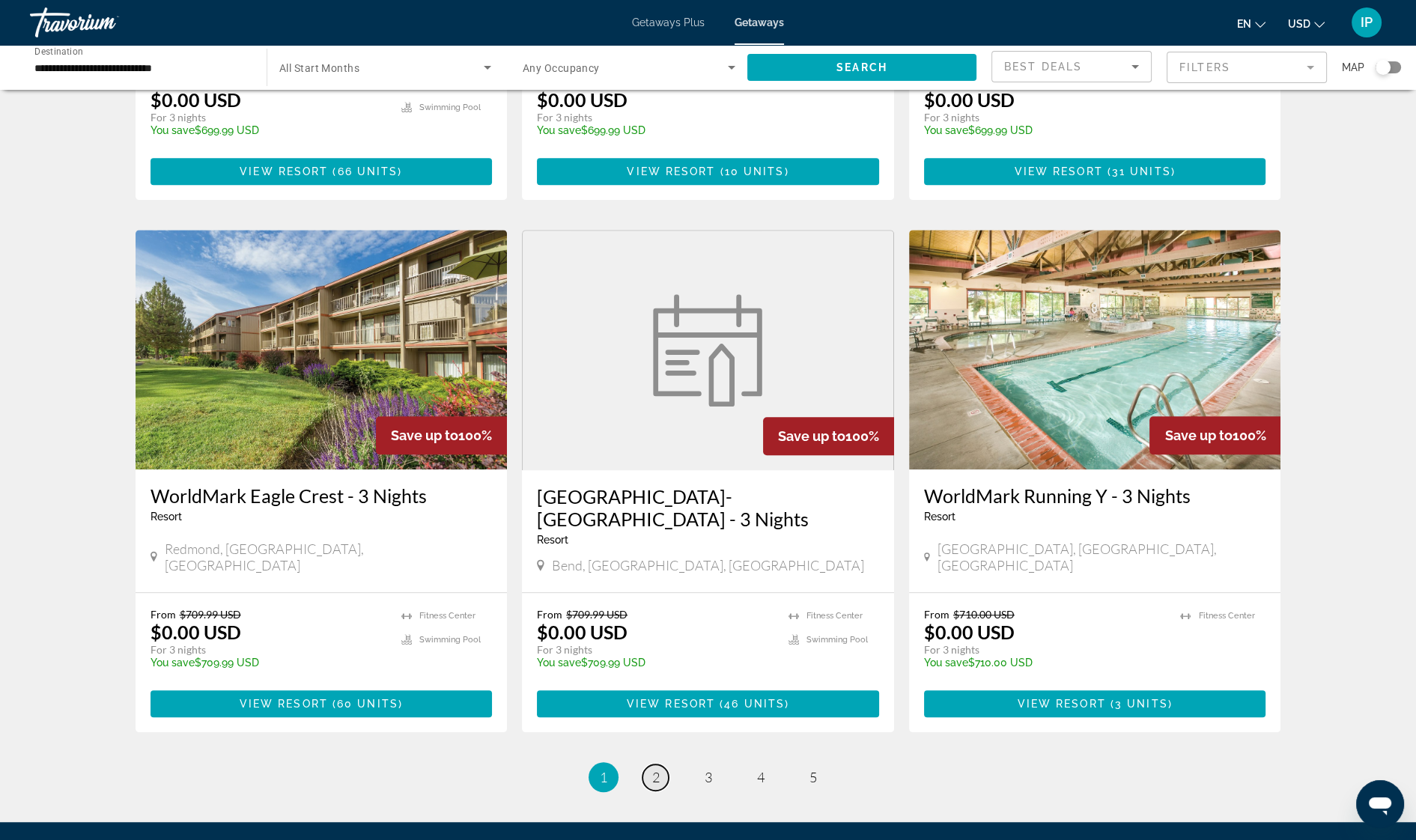
click at [656, 768] on span "2" at bounding box center [656, 776] width 8 height 16
